Goal: Task Accomplishment & Management: Manage account settings

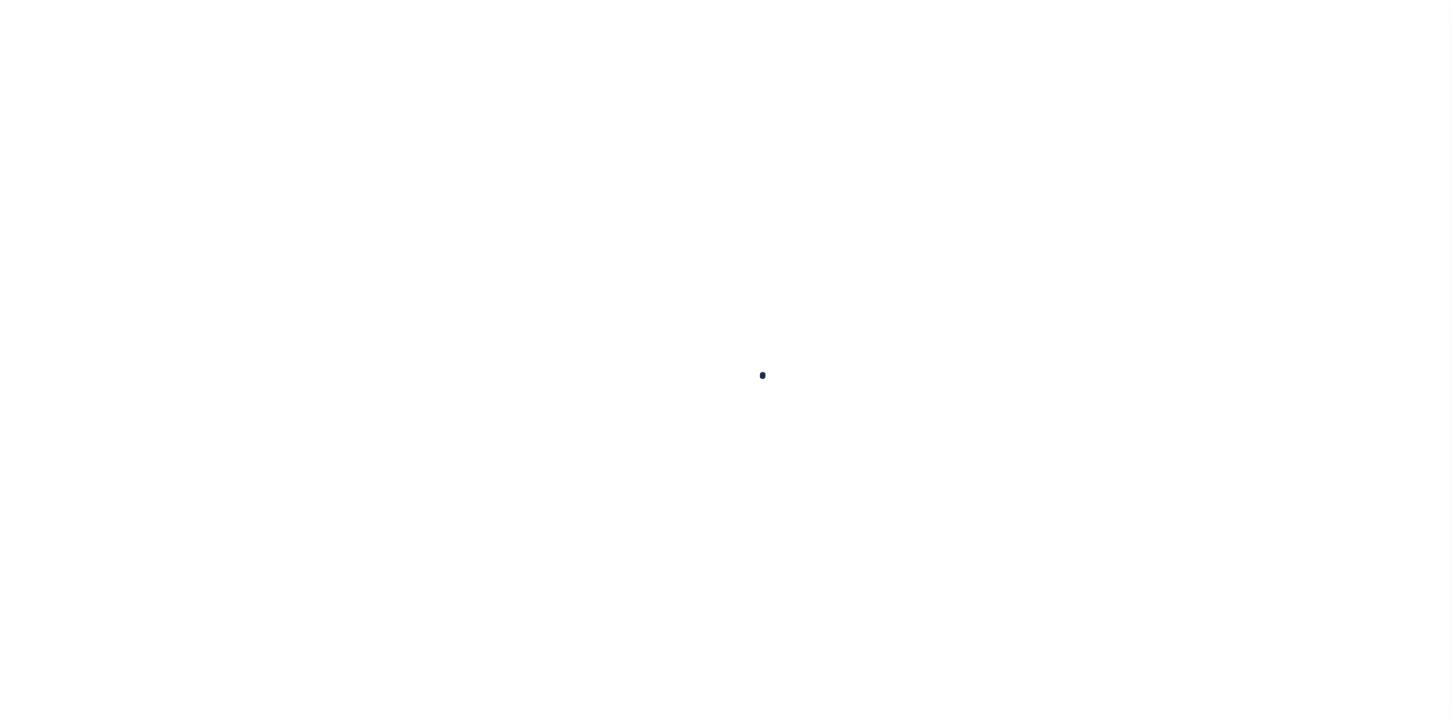
select select
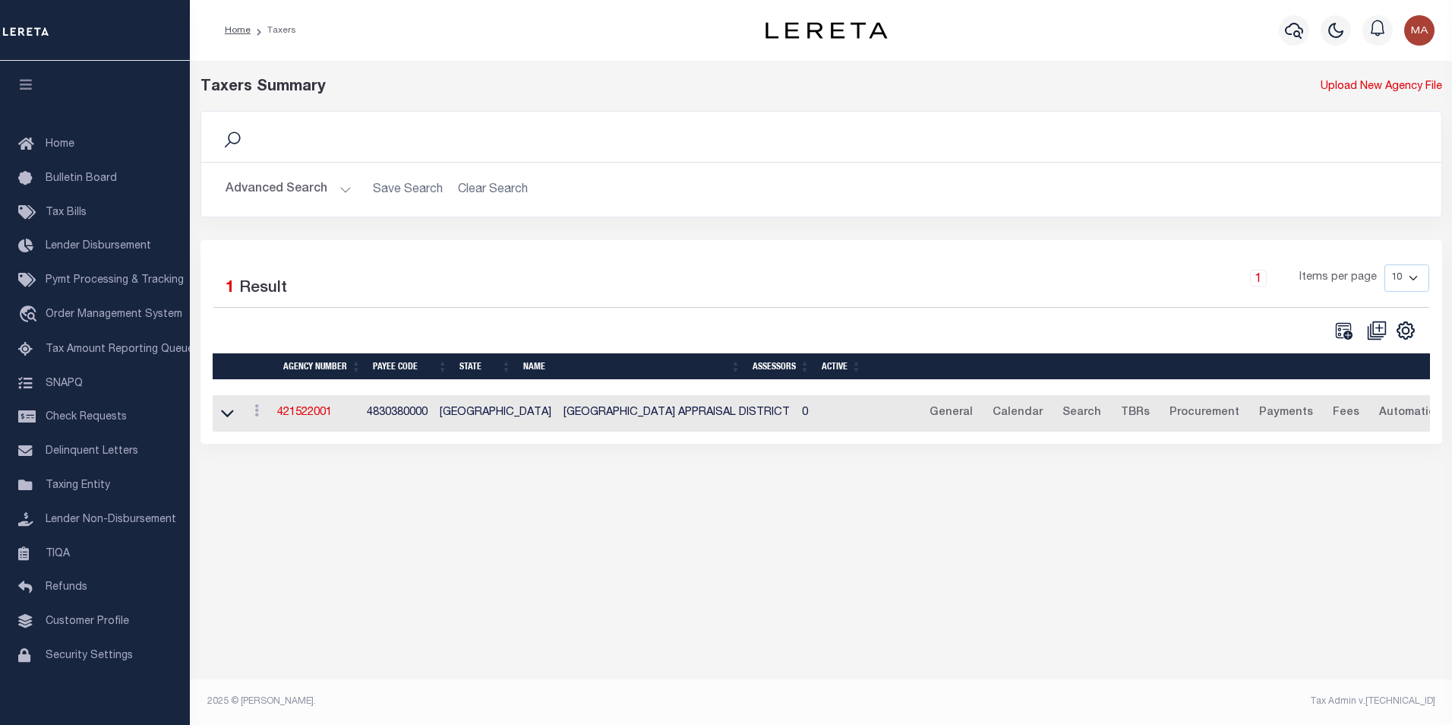
click at [339, 190] on button "Advanced Search" at bounding box center [289, 190] width 126 height 30
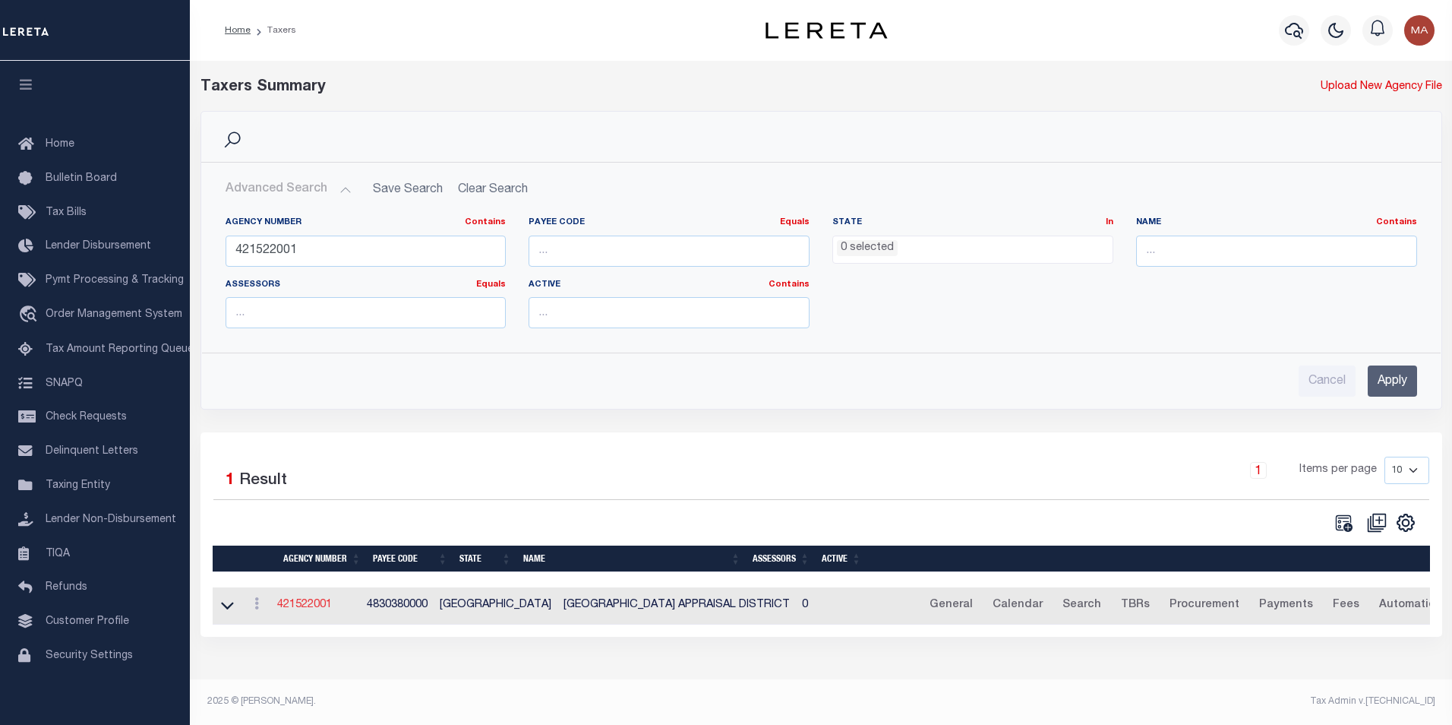
drag, startPoint x: 309, startPoint y: 606, endPoint x: 326, endPoint y: 607, distance: 16.7
click at [309, 606] on link "421522001" at bounding box center [304, 604] width 55 height 11
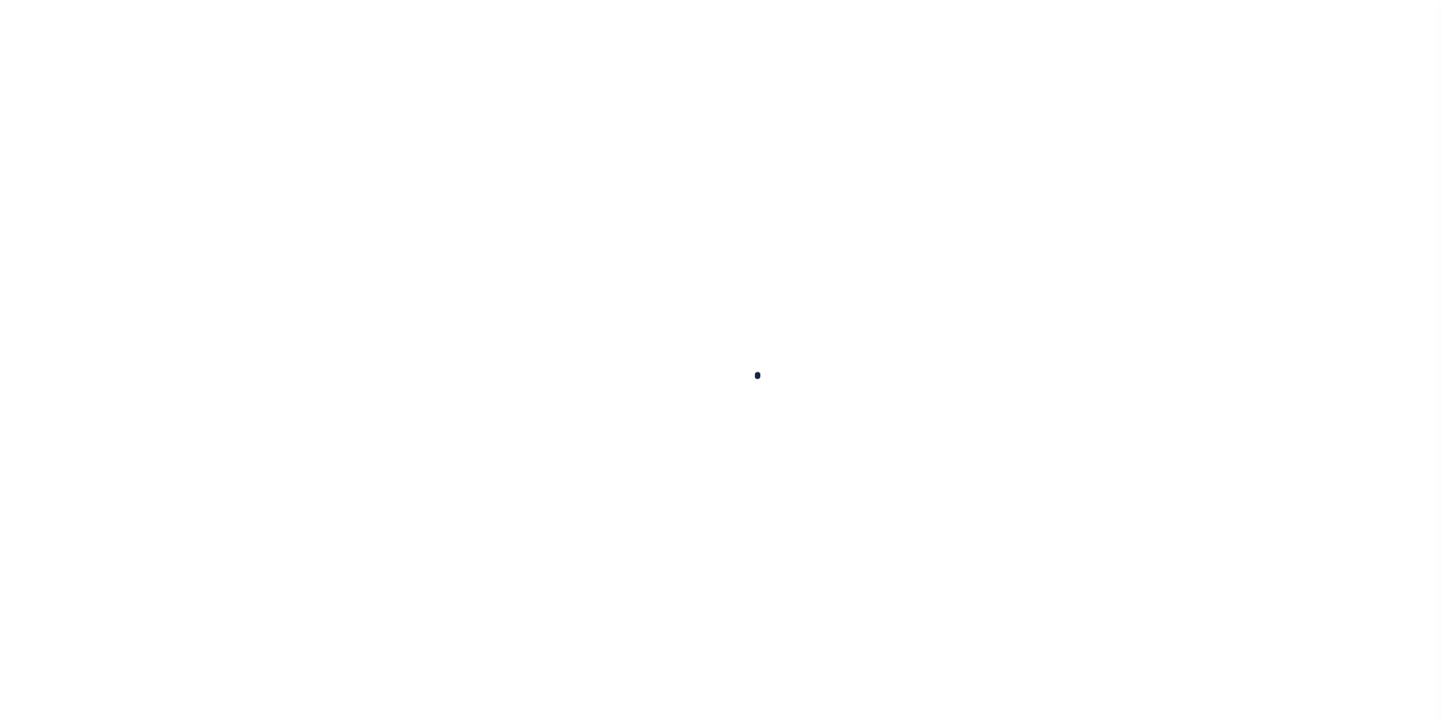
select select
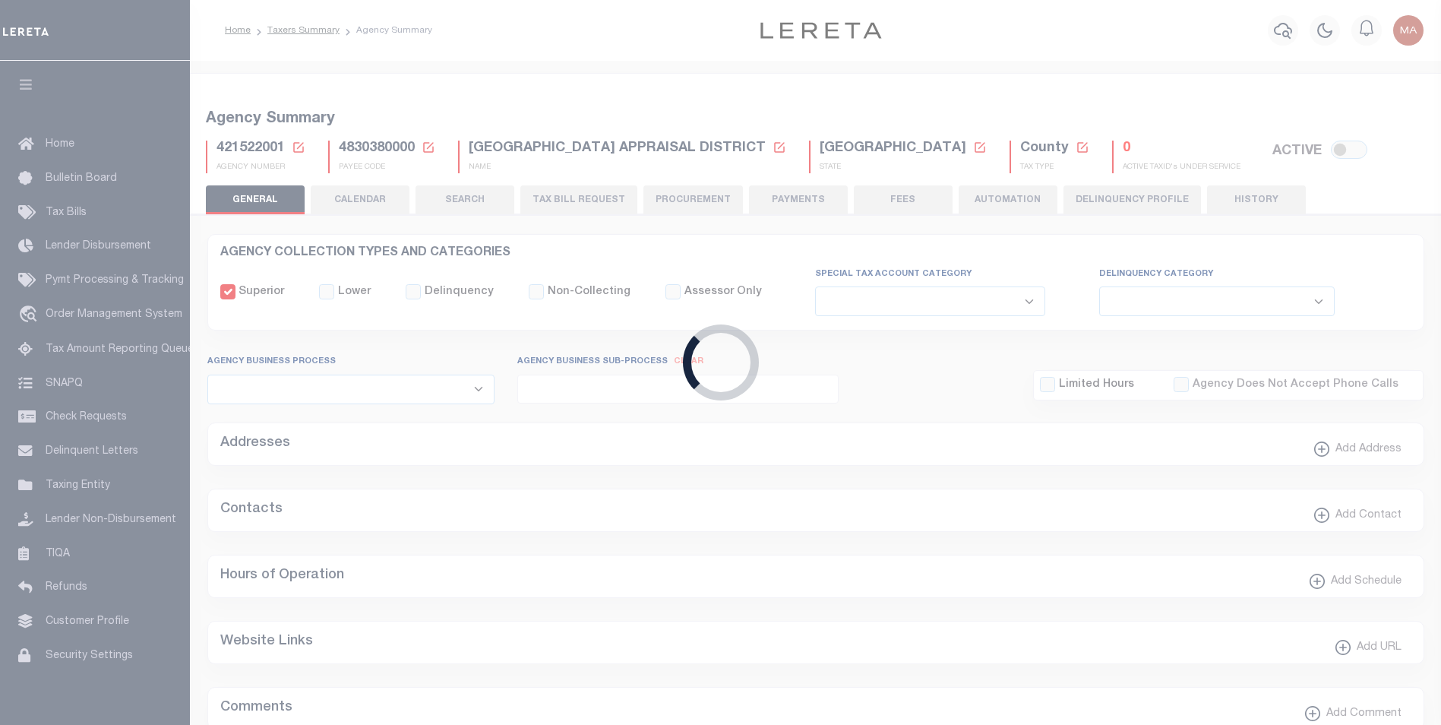
checkbox input "false"
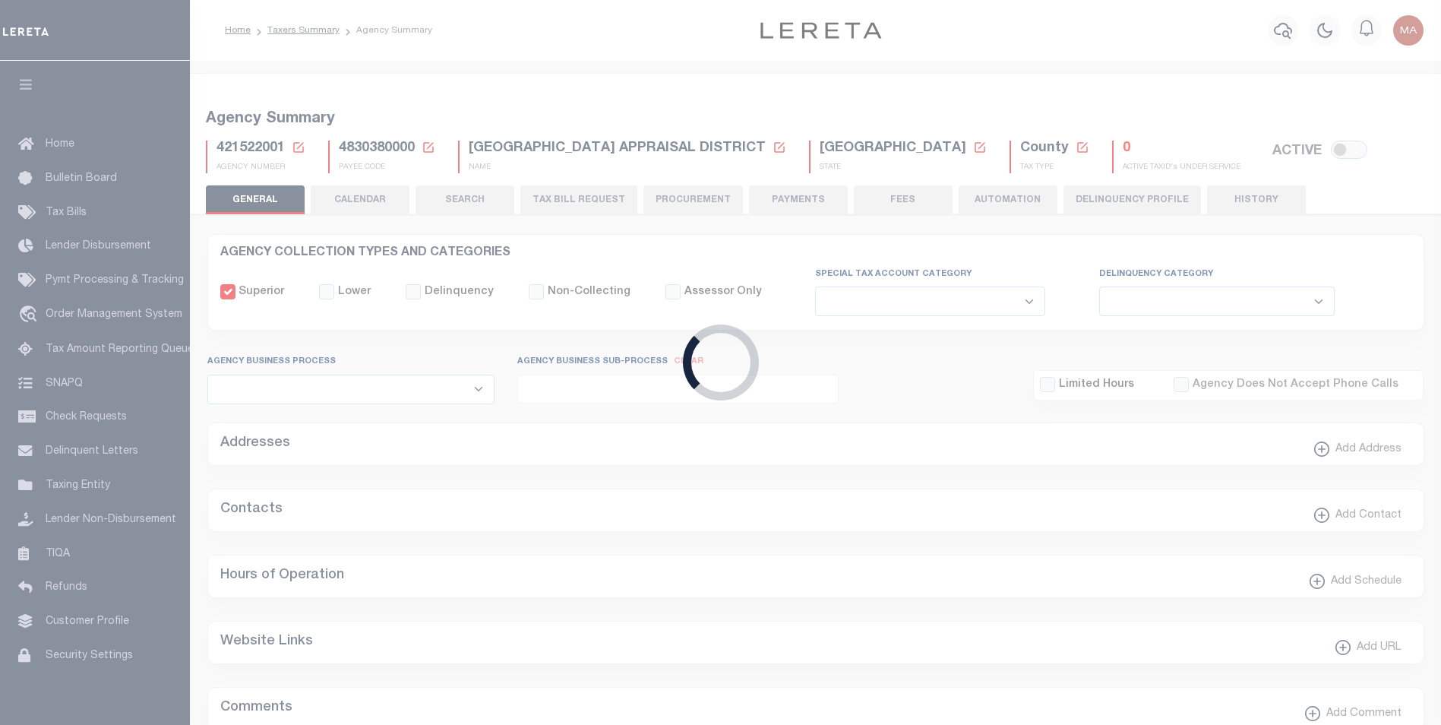
checkbox input "false"
type input "4830380000"
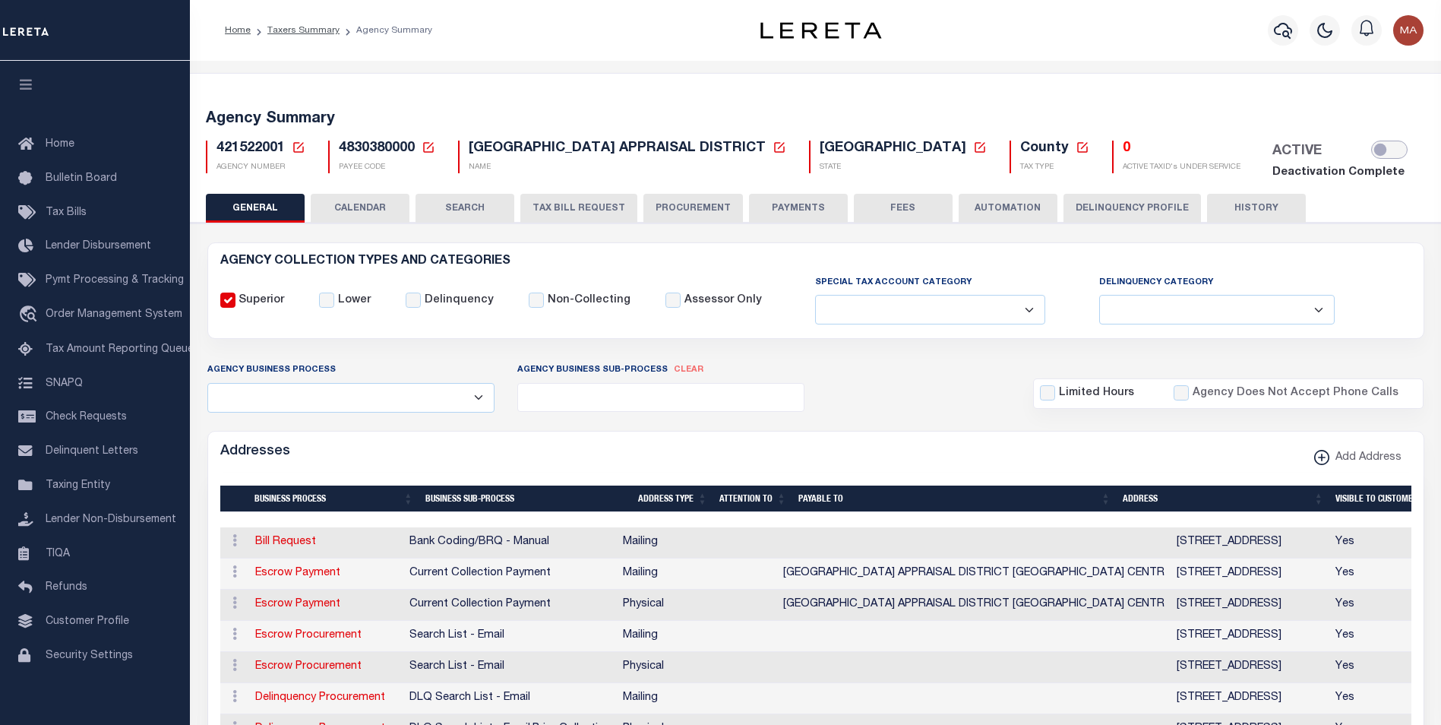
click at [1371, 153] on input "checkbox" at bounding box center [1389, 149] width 36 height 18
checkbox input "true"
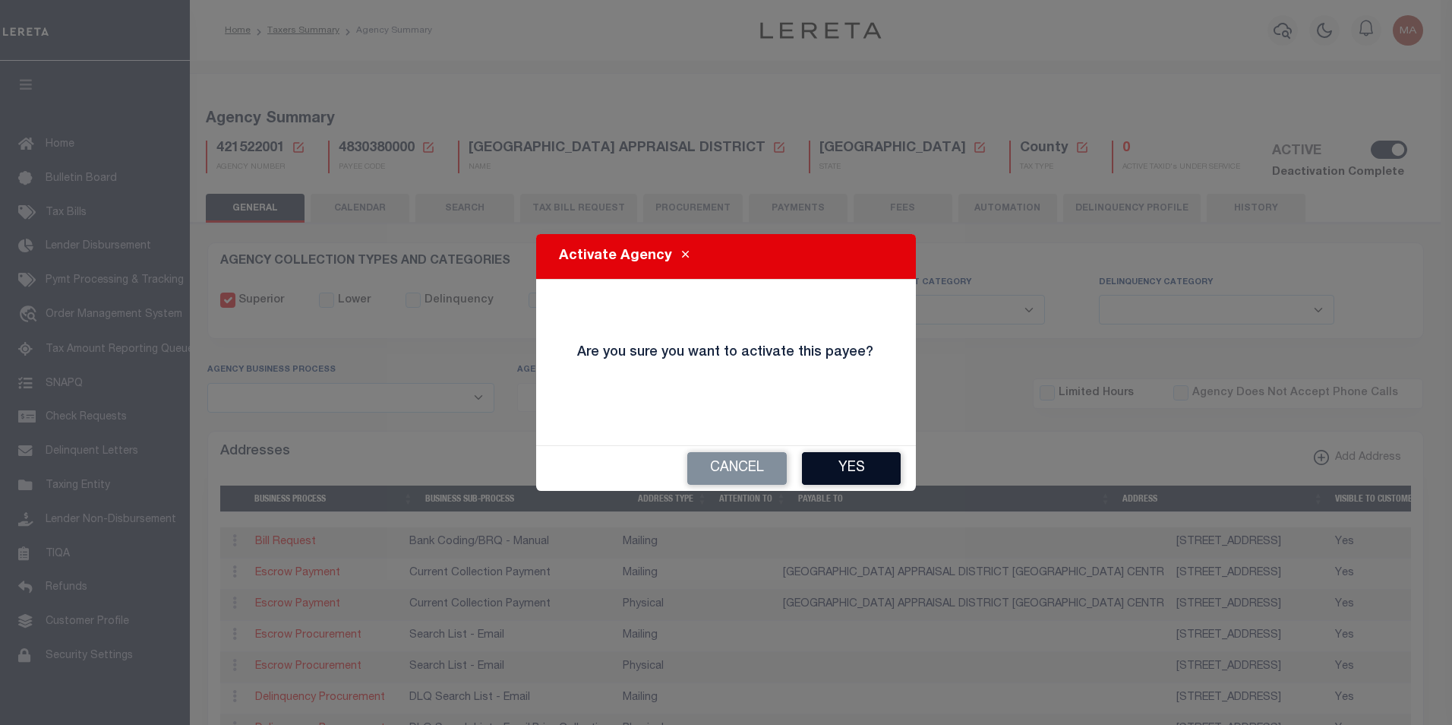
click at [845, 469] on button "Yes" at bounding box center [851, 468] width 99 height 33
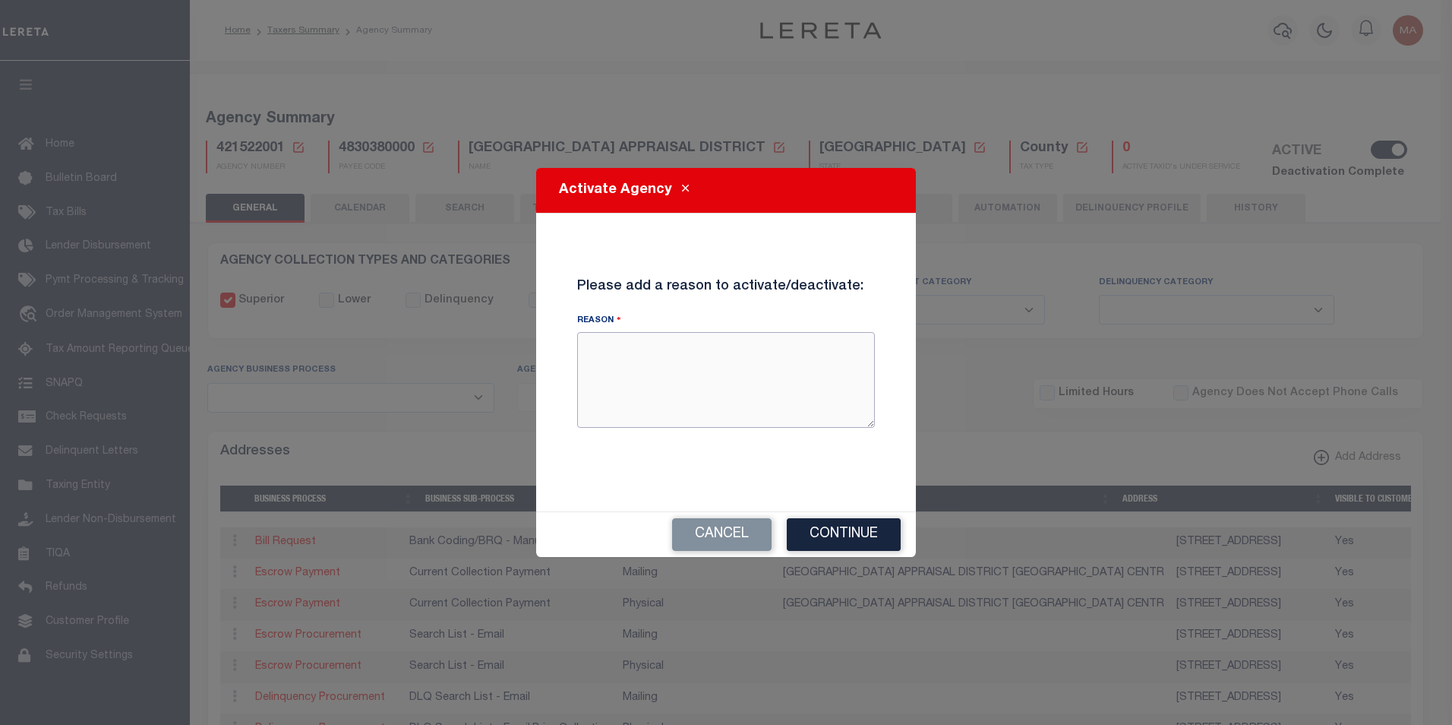
click at [712, 390] on textarea "Reason" at bounding box center [726, 380] width 298 height 96
type textarea "test"
click at [844, 533] on button "Continue" at bounding box center [844, 534] width 114 height 33
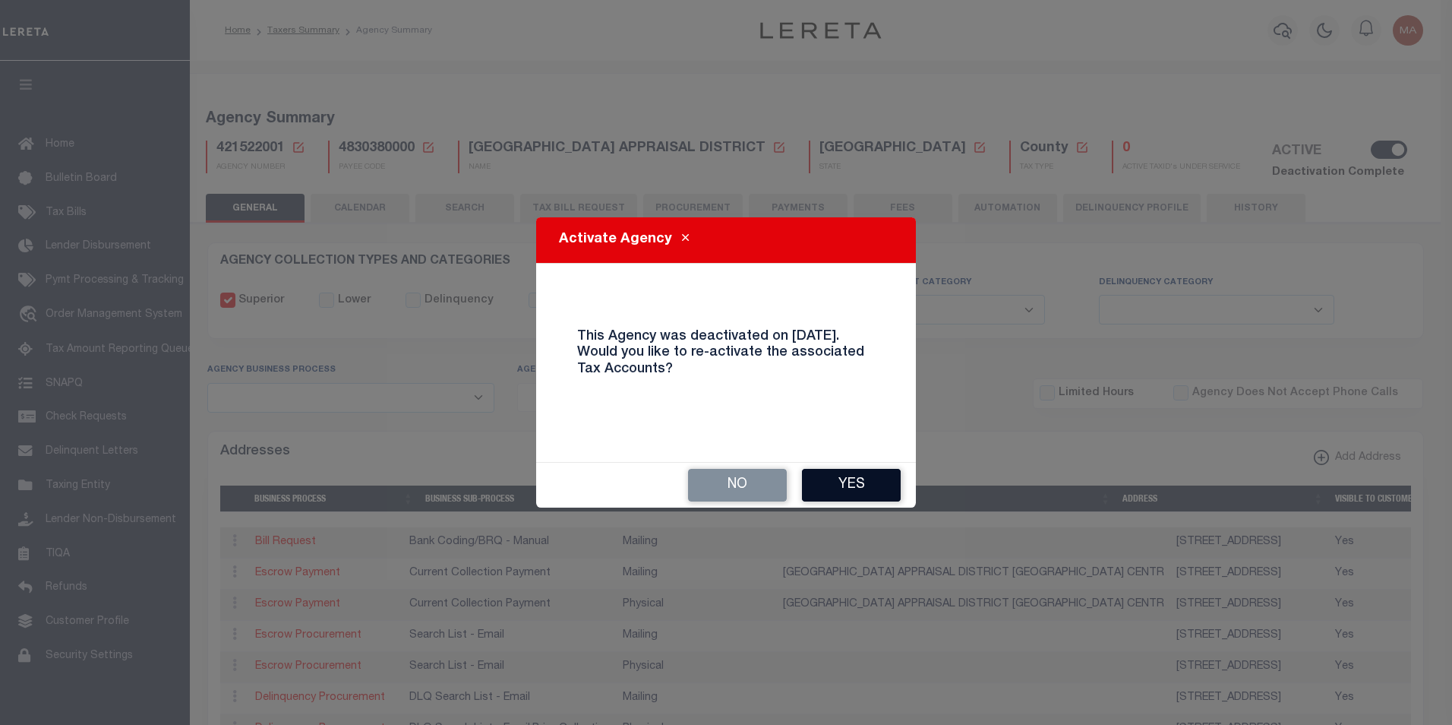
click at [835, 483] on button "Yes" at bounding box center [851, 485] width 99 height 33
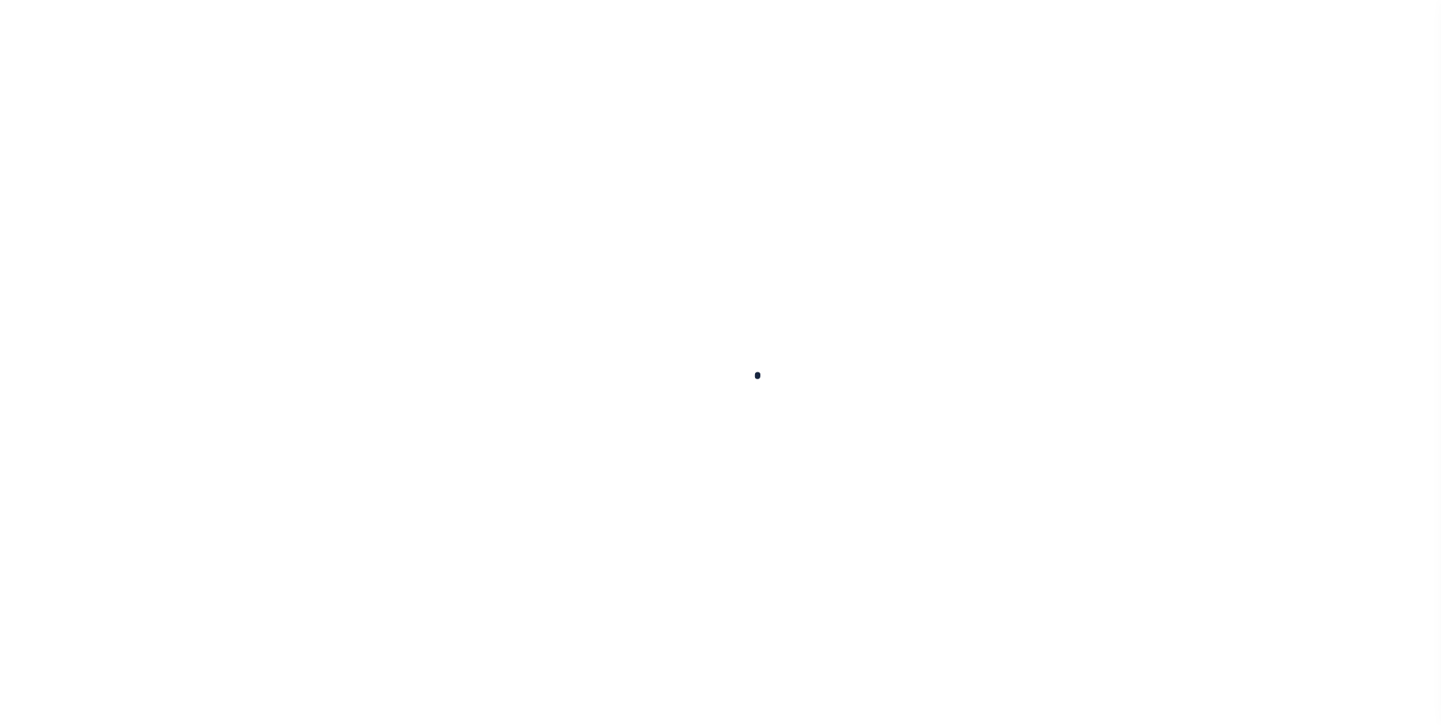
select select
checkbox input "false"
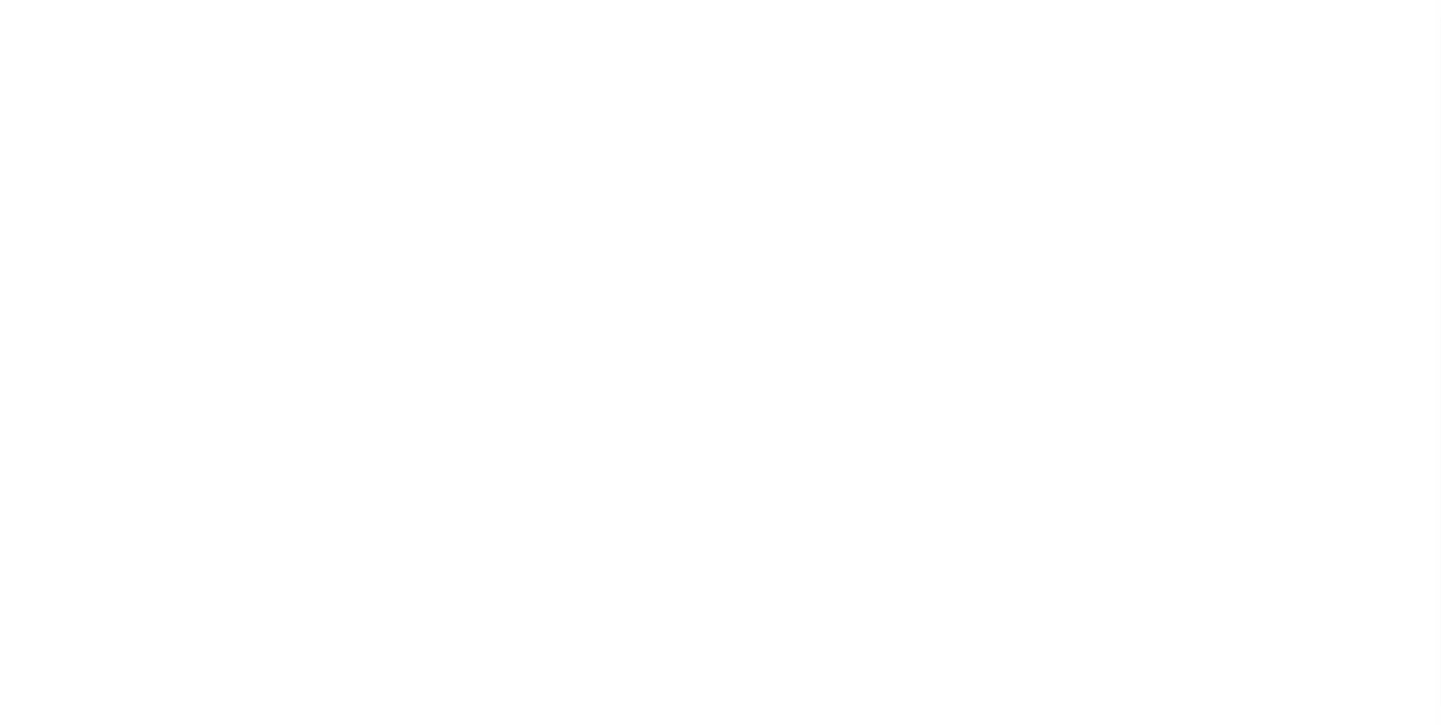
checkbox input "false"
type input "4830380000"
select select
checkbox input "false"
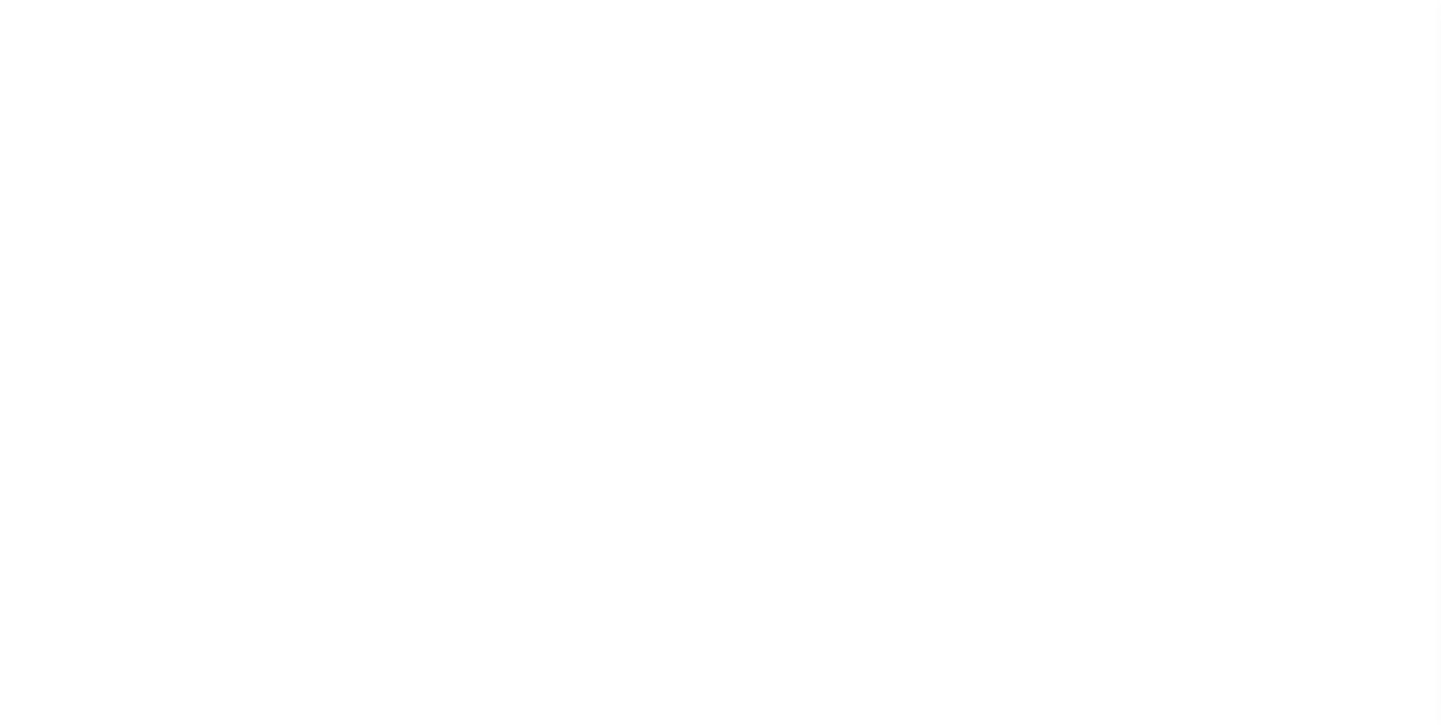
checkbox input "false"
type input "4830380000"
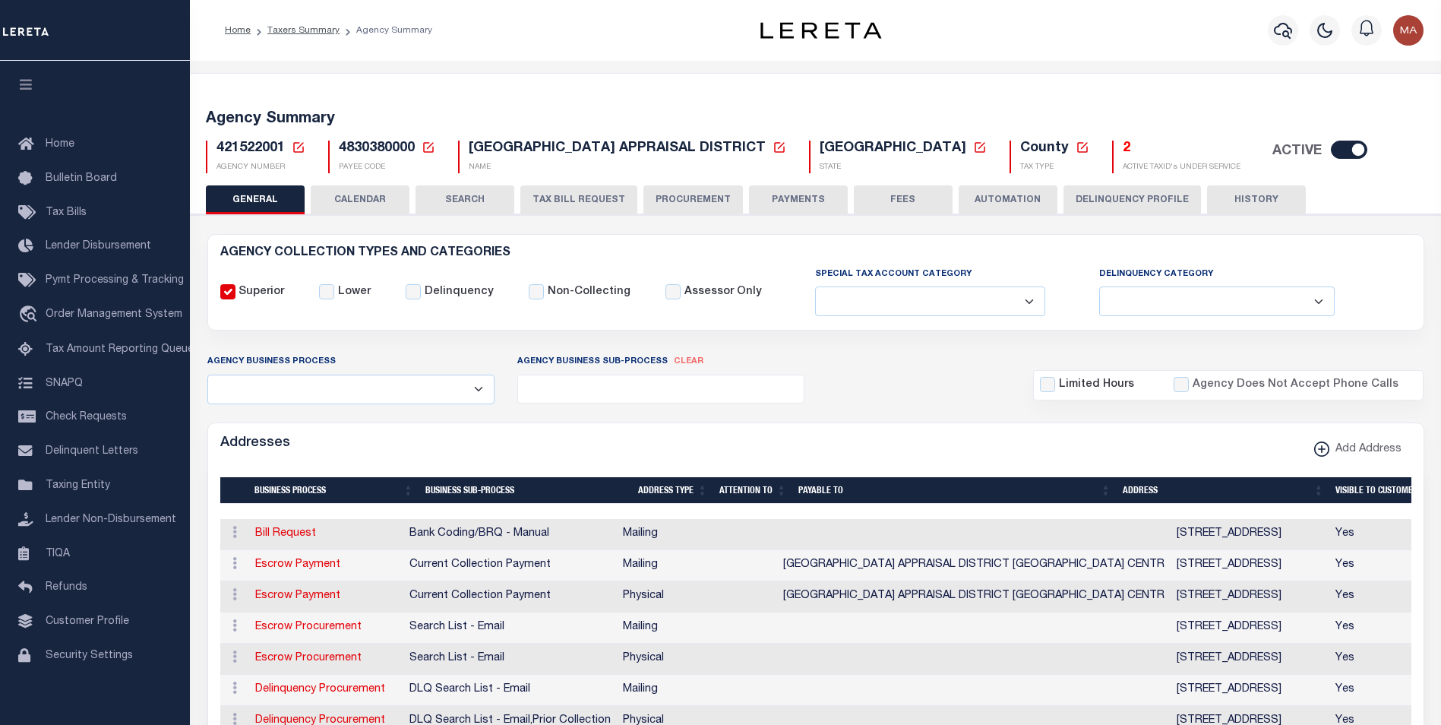
click at [1365, 131] on div "421522001 Agency Number Edit Cancel Ok" at bounding box center [815, 150] width 1242 height 45
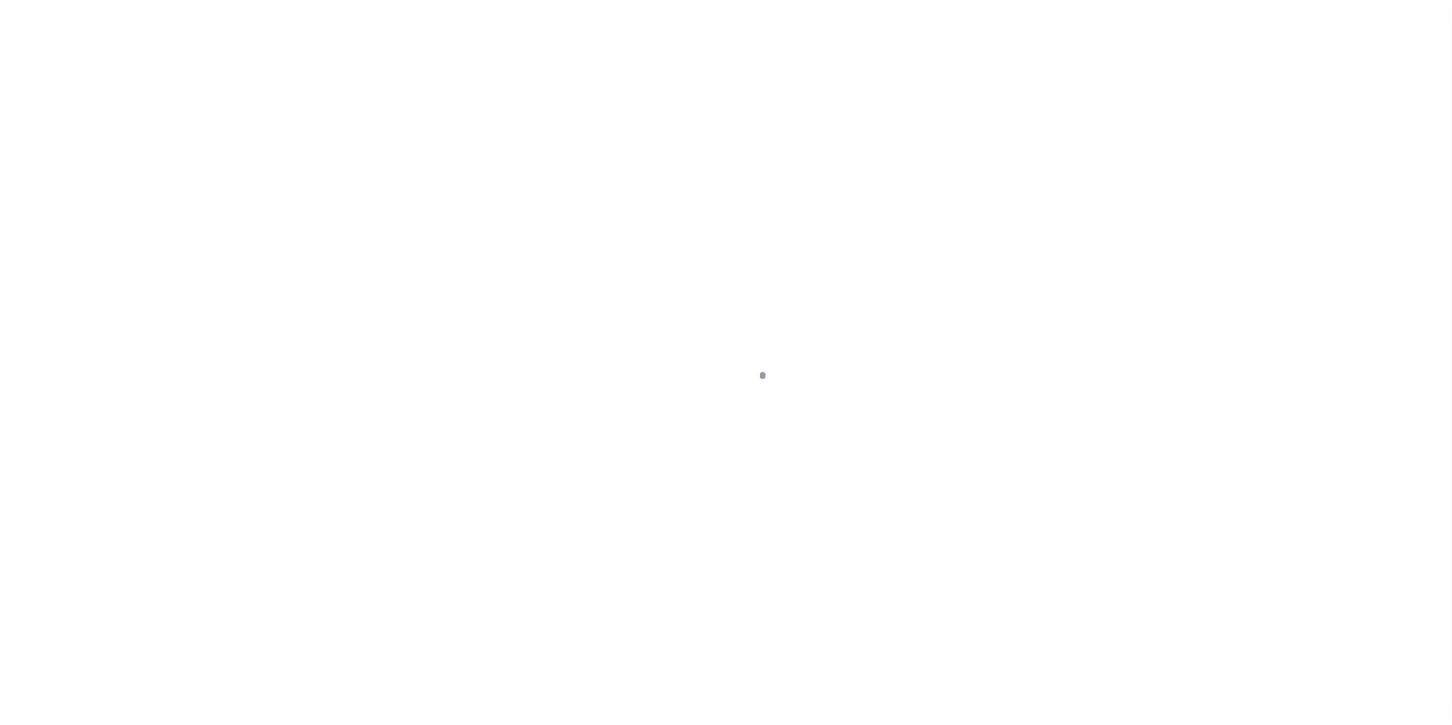
select select
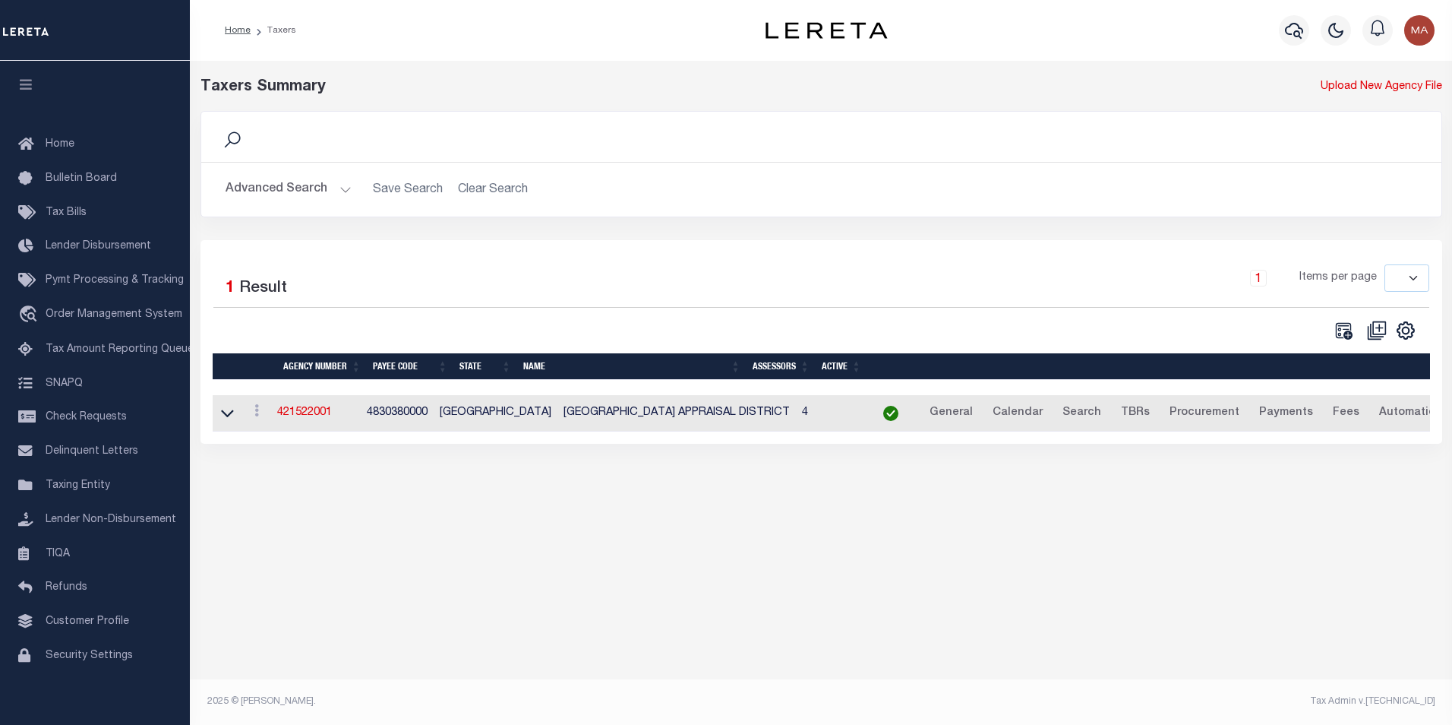
click at [345, 191] on button "Advanced Search" at bounding box center [289, 190] width 126 height 30
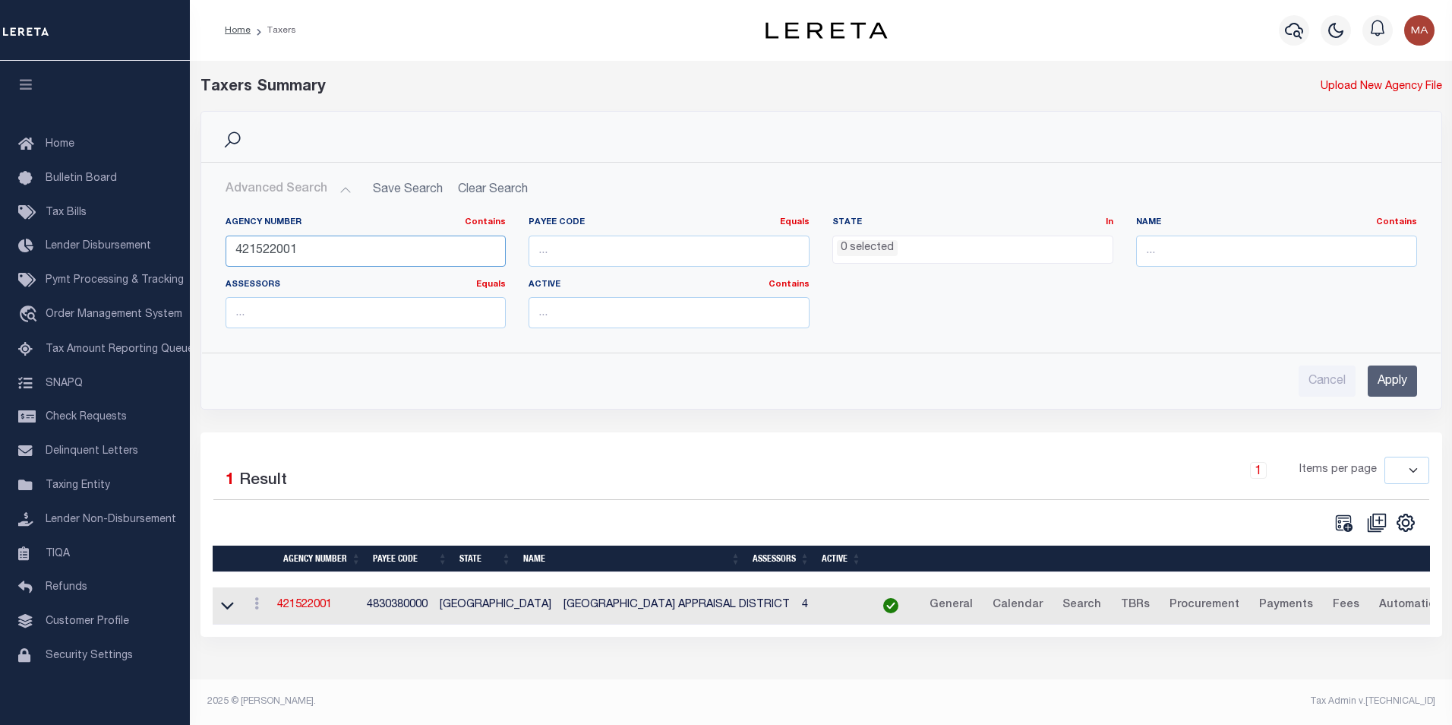
drag, startPoint x: 314, startPoint y: 252, endPoint x: 226, endPoint y: 253, distance: 88.9
click at [226, 253] on input "421522001" at bounding box center [366, 250] width 281 height 31
click at [1402, 385] on input "Apply" at bounding box center [1392, 380] width 49 height 31
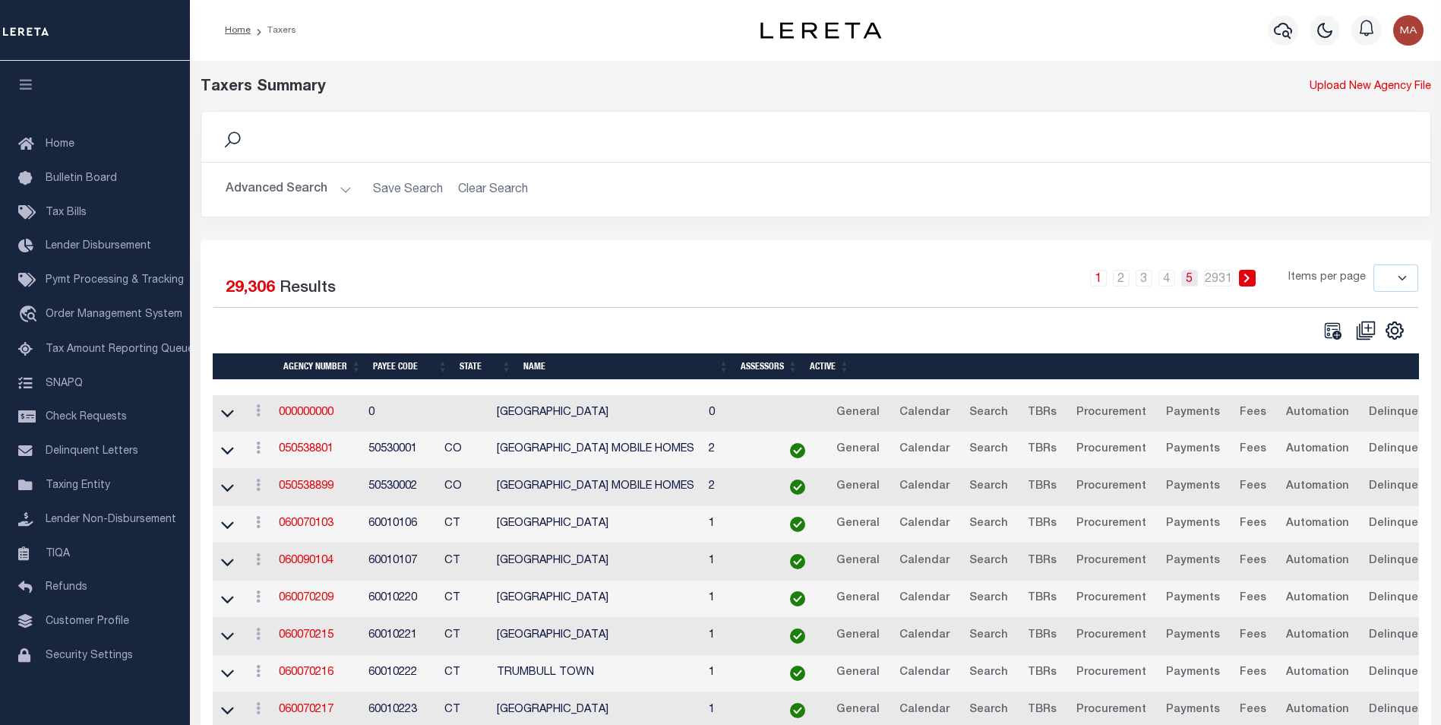
click at [1191, 284] on link "5" at bounding box center [1189, 278] width 17 height 17
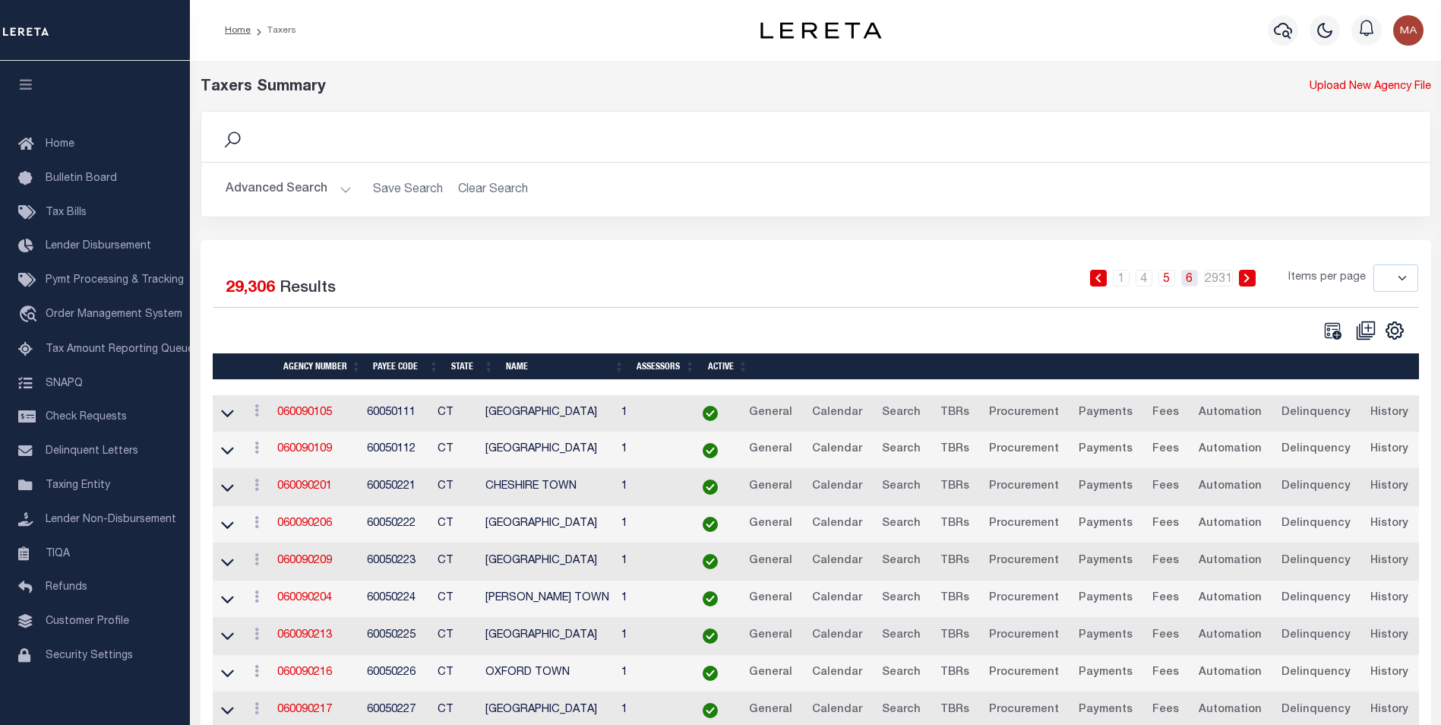
click at [1193, 285] on link "6" at bounding box center [1189, 278] width 17 height 17
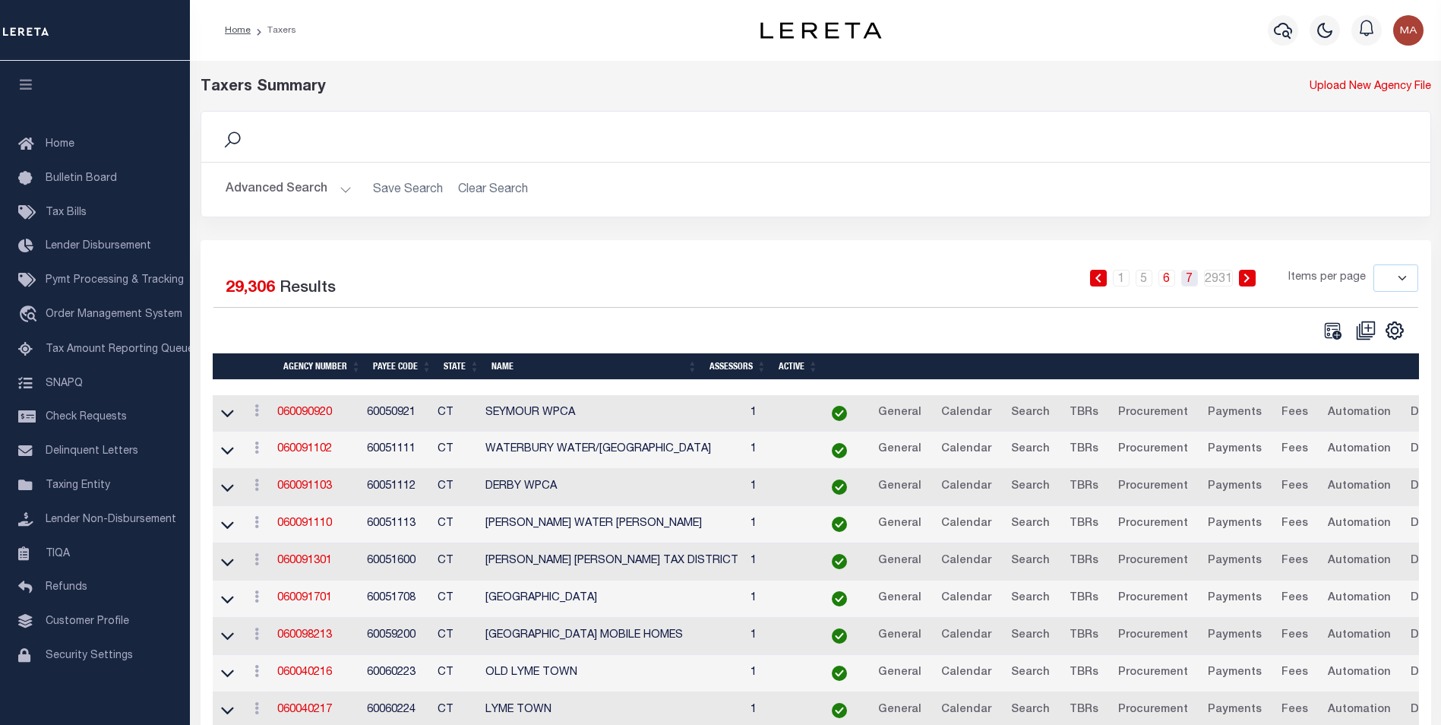
click at [1192, 283] on link "7" at bounding box center [1189, 278] width 17 height 17
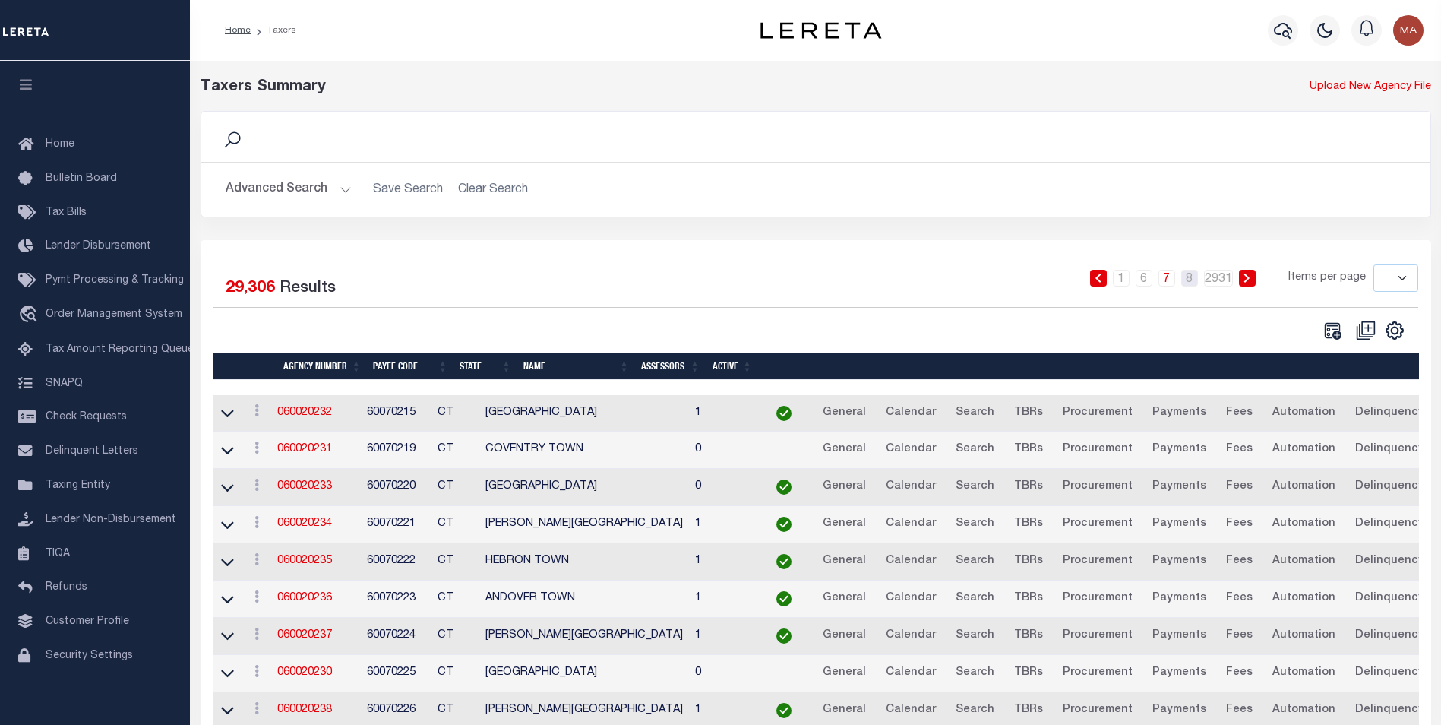
click at [1192, 283] on link "8" at bounding box center [1189, 278] width 17 height 17
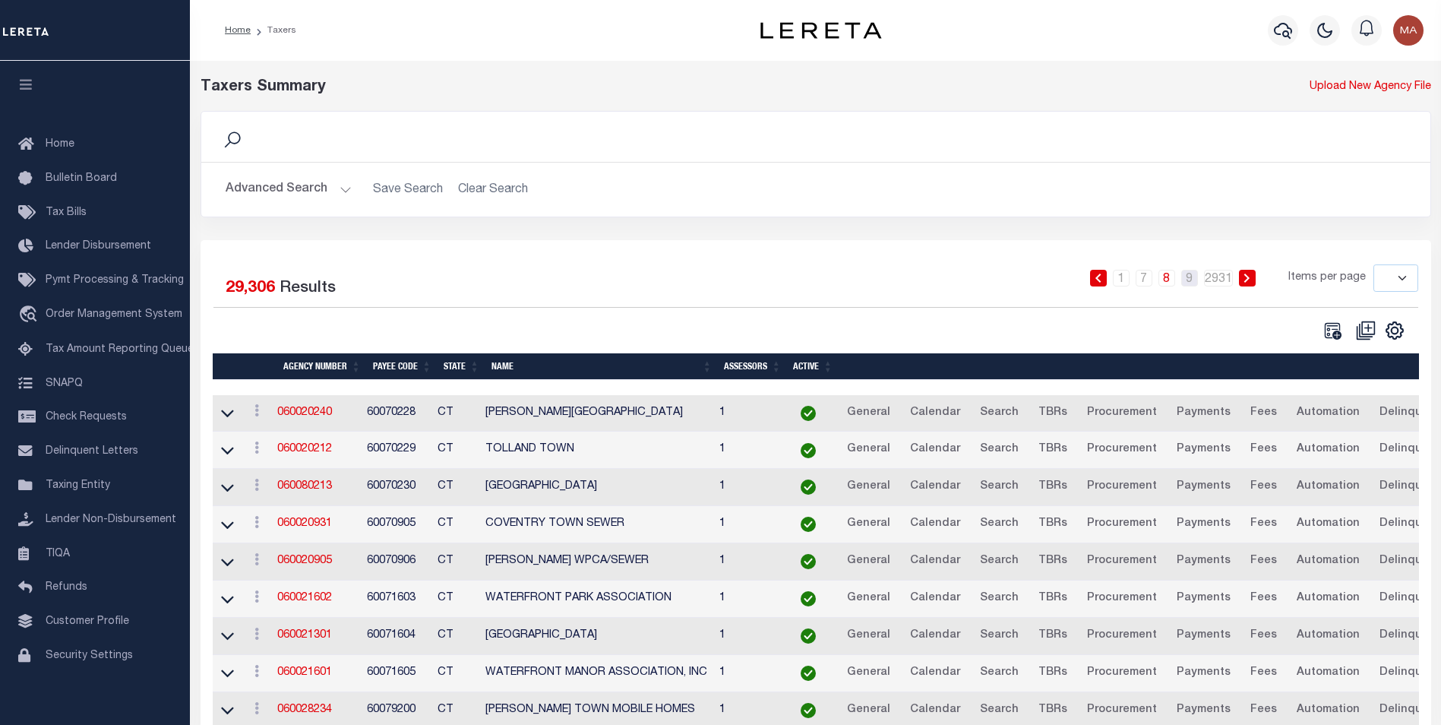
click at [1192, 283] on link "9" at bounding box center [1189, 278] width 17 height 17
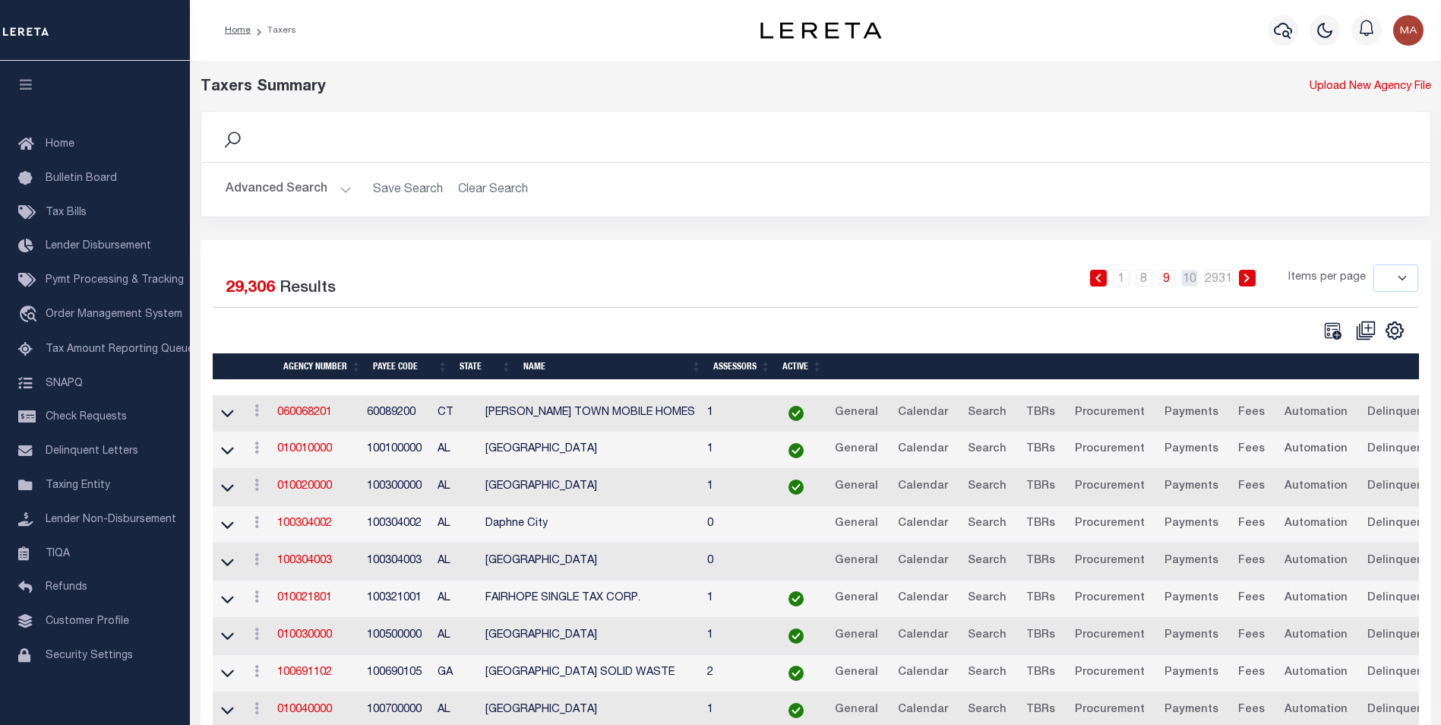
click at [1192, 283] on link "10" at bounding box center [1189, 278] width 17 height 17
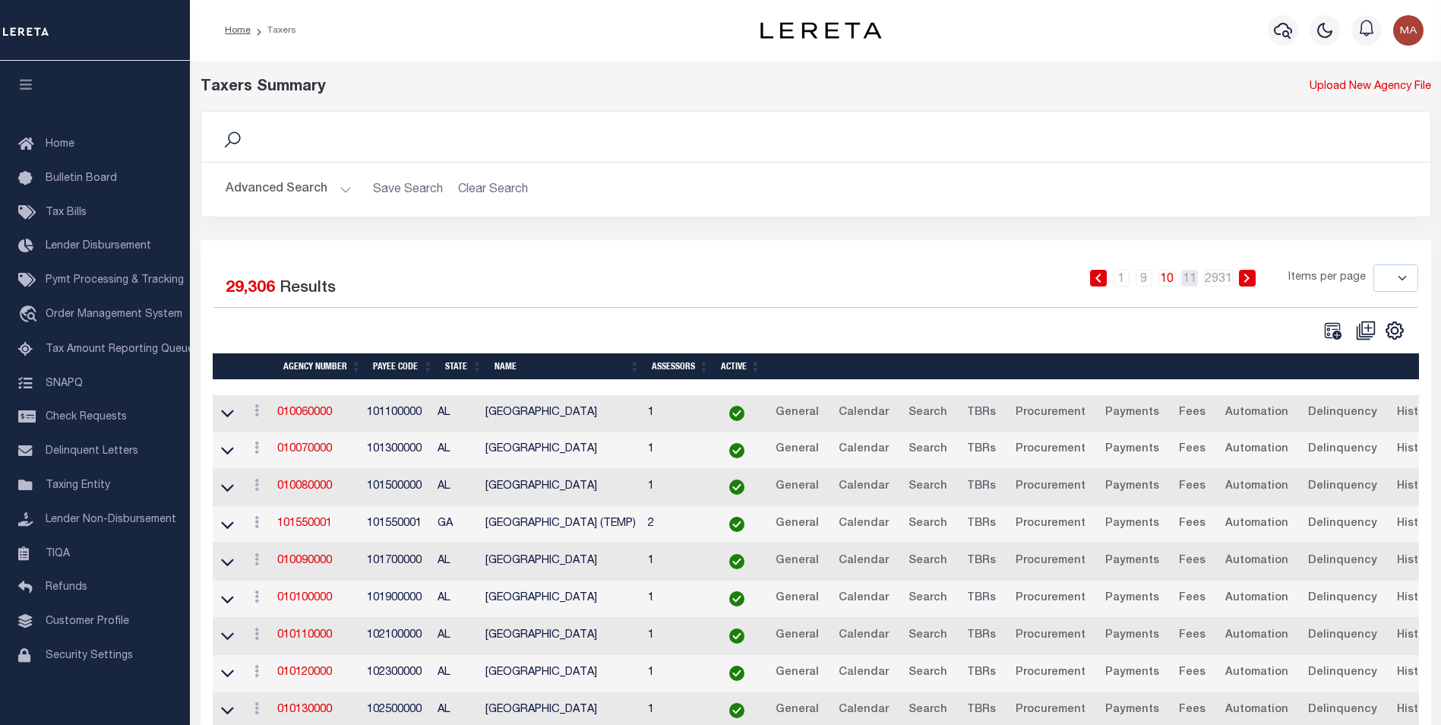
click at [1192, 283] on link "11" at bounding box center [1189, 278] width 17 height 17
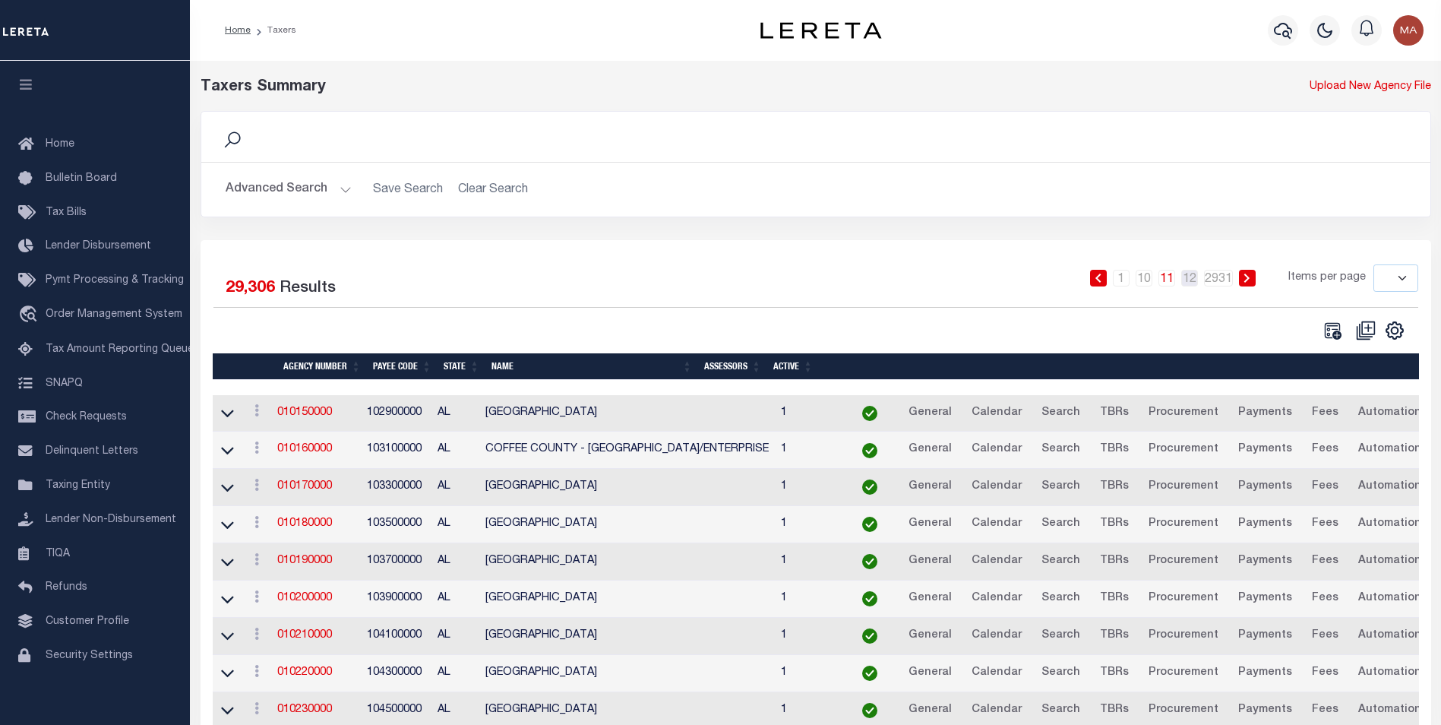
click at [1192, 283] on link "12" at bounding box center [1189, 278] width 17 height 17
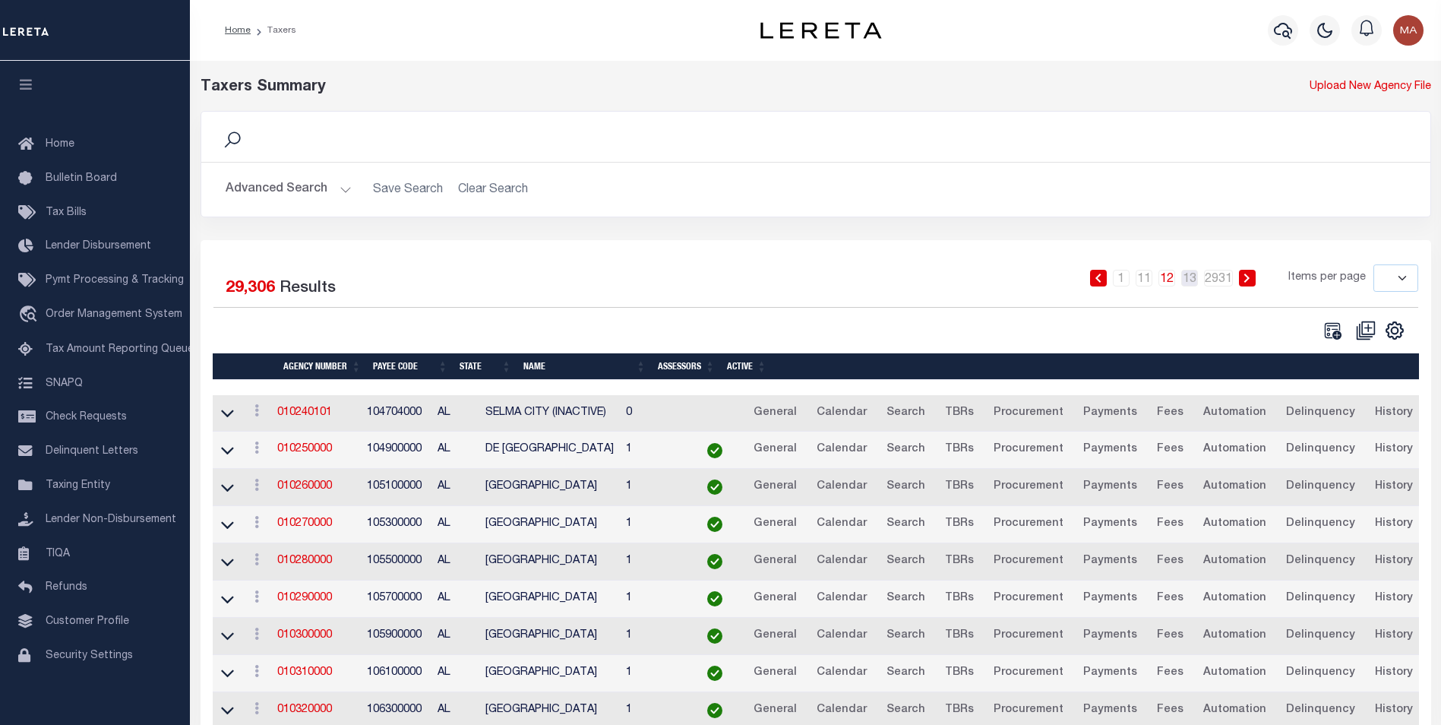
click at [1192, 283] on link "13" at bounding box center [1189, 278] width 17 height 17
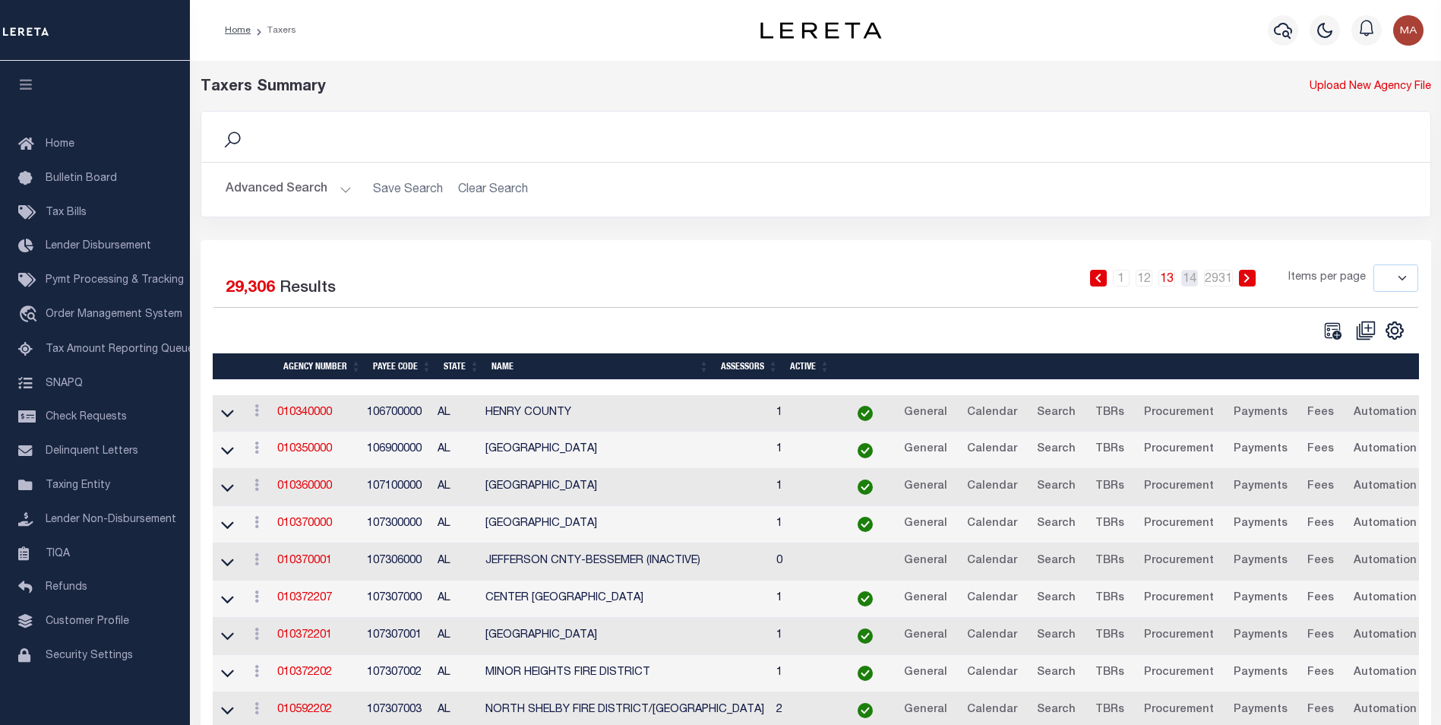
click at [1192, 283] on link "14" at bounding box center [1189, 278] width 17 height 17
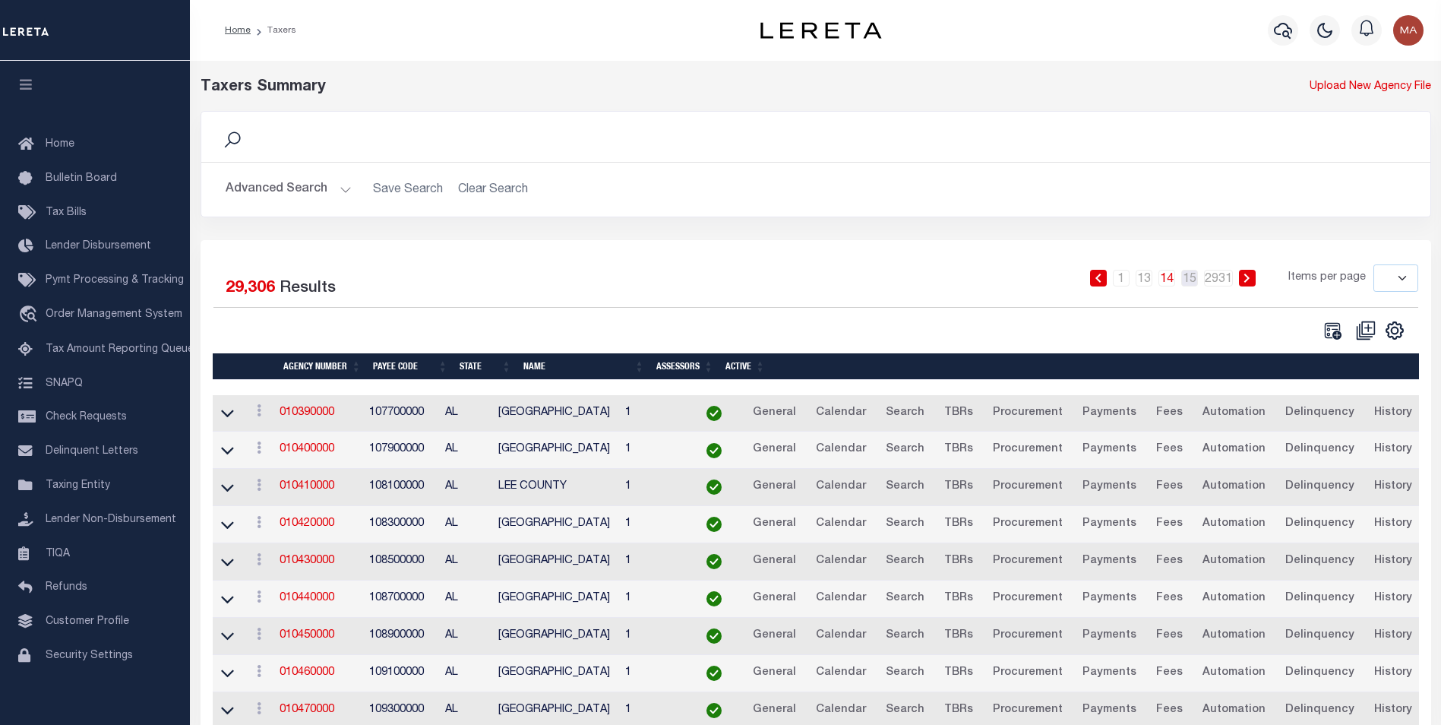
click at [1192, 283] on link "15" at bounding box center [1189, 278] width 17 height 17
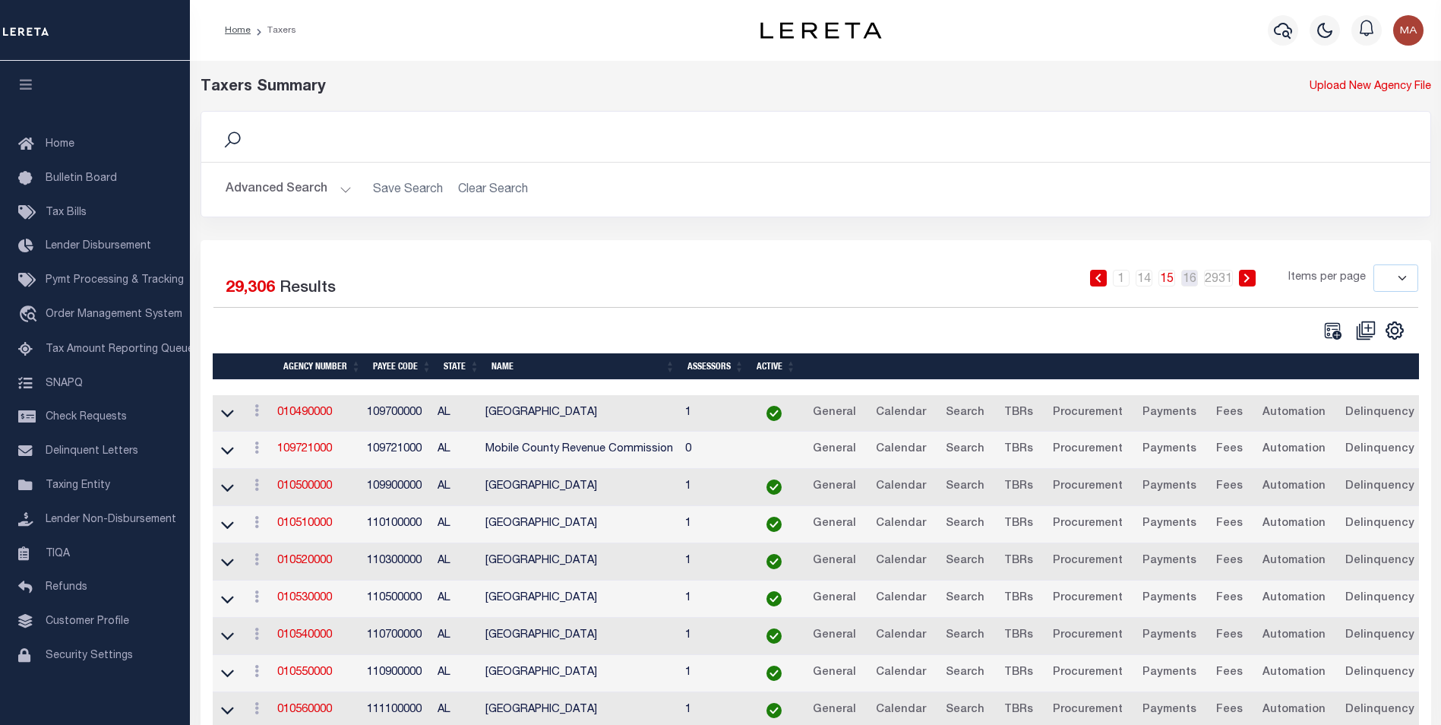
click at [1192, 283] on link "16" at bounding box center [1189, 278] width 17 height 17
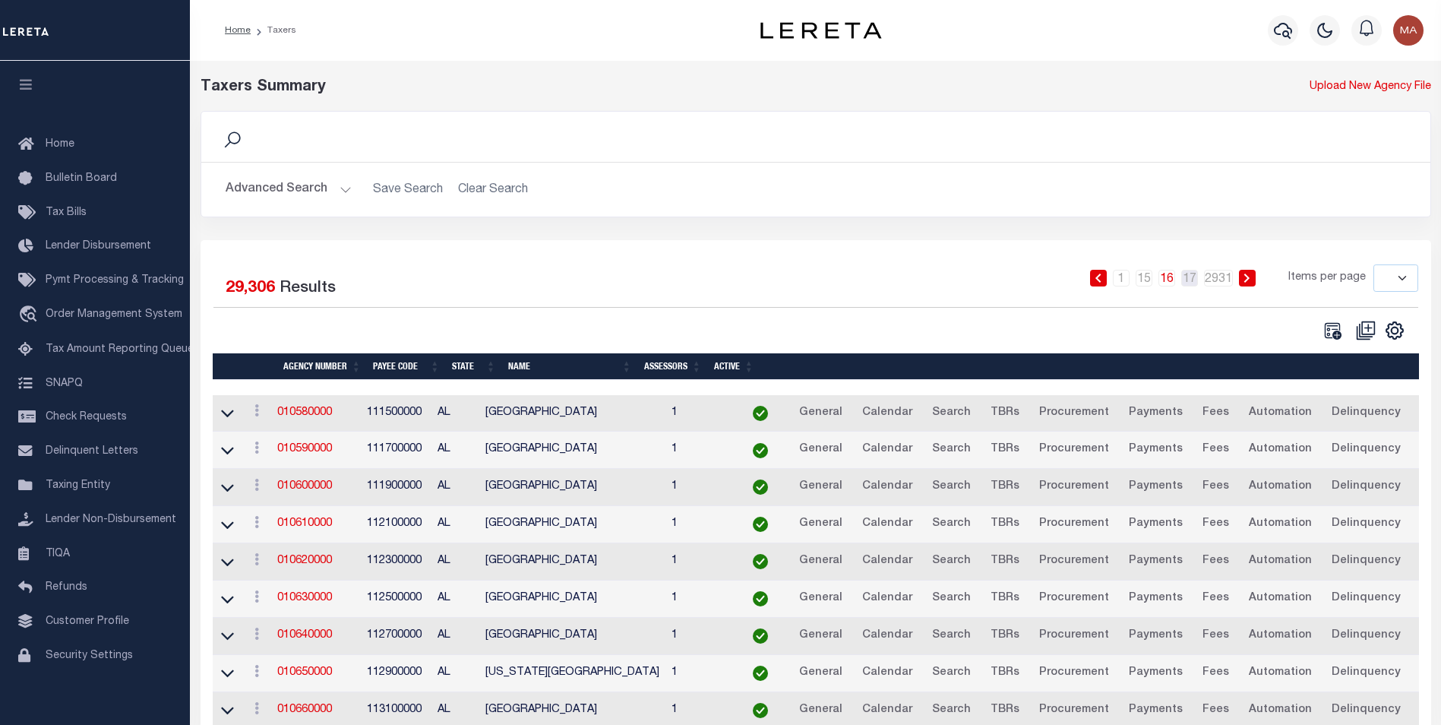
click at [1192, 283] on link "17" at bounding box center [1189, 278] width 17 height 17
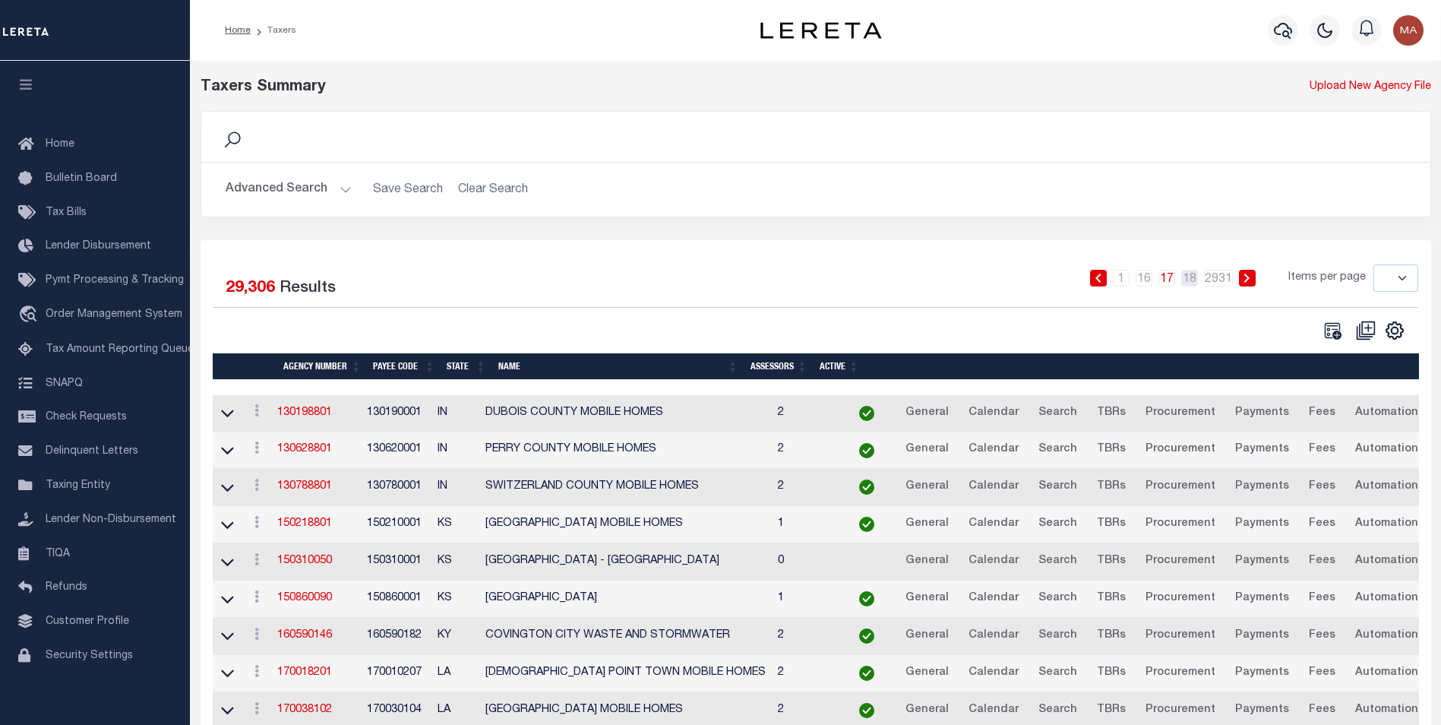
click at [1192, 283] on link "18" at bounding box center [1189, 278] width 17 height 17
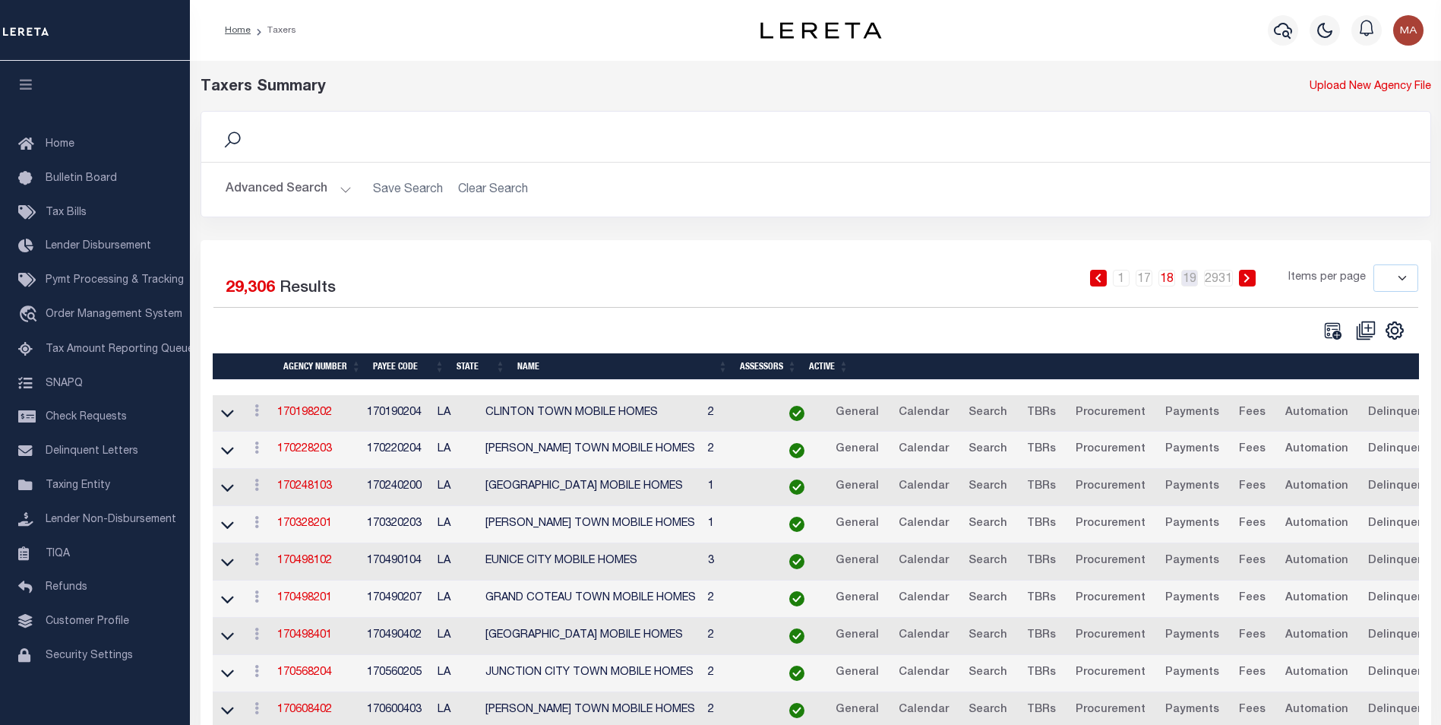
click at [1192, 283] on link "19" at bounding box center [1189, 278] width 17 height 17
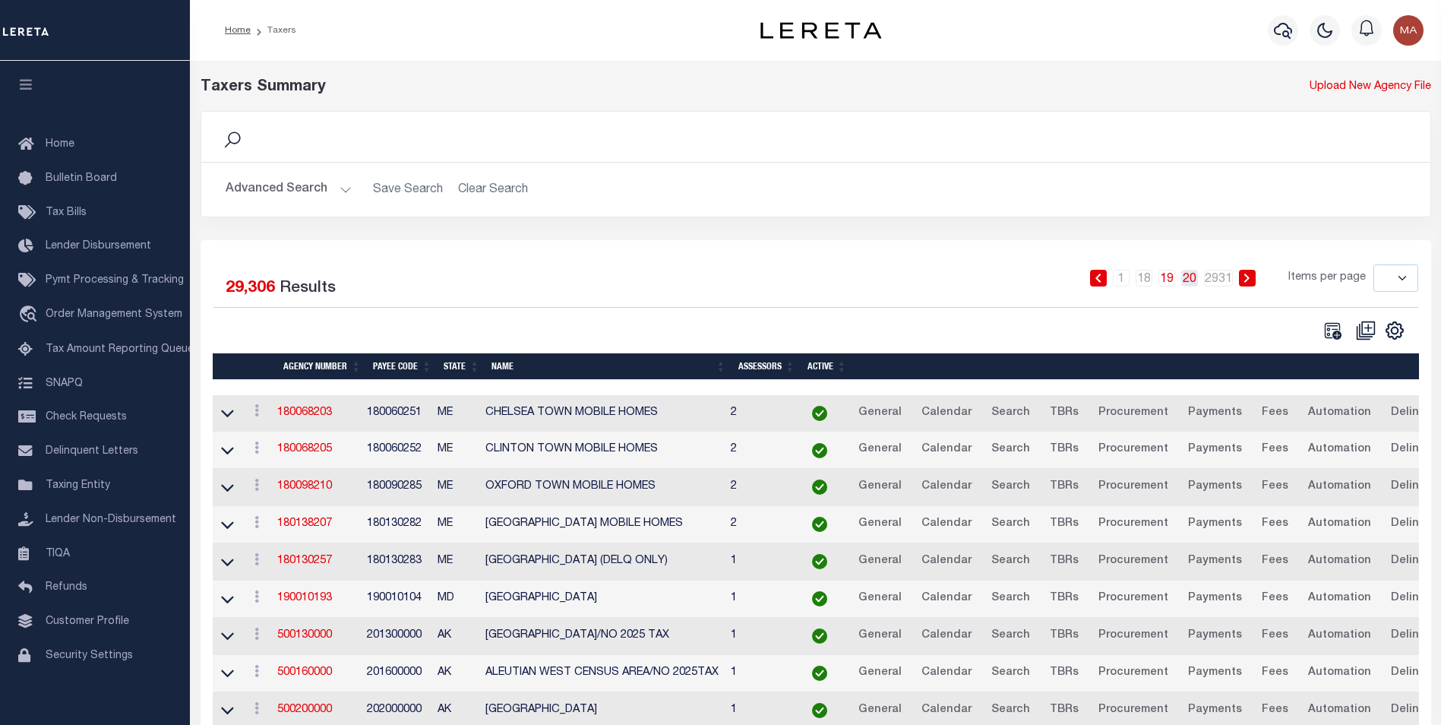
click at [1189, 277] on link "20" at bounding box center [1189, 278] width 17 height 17
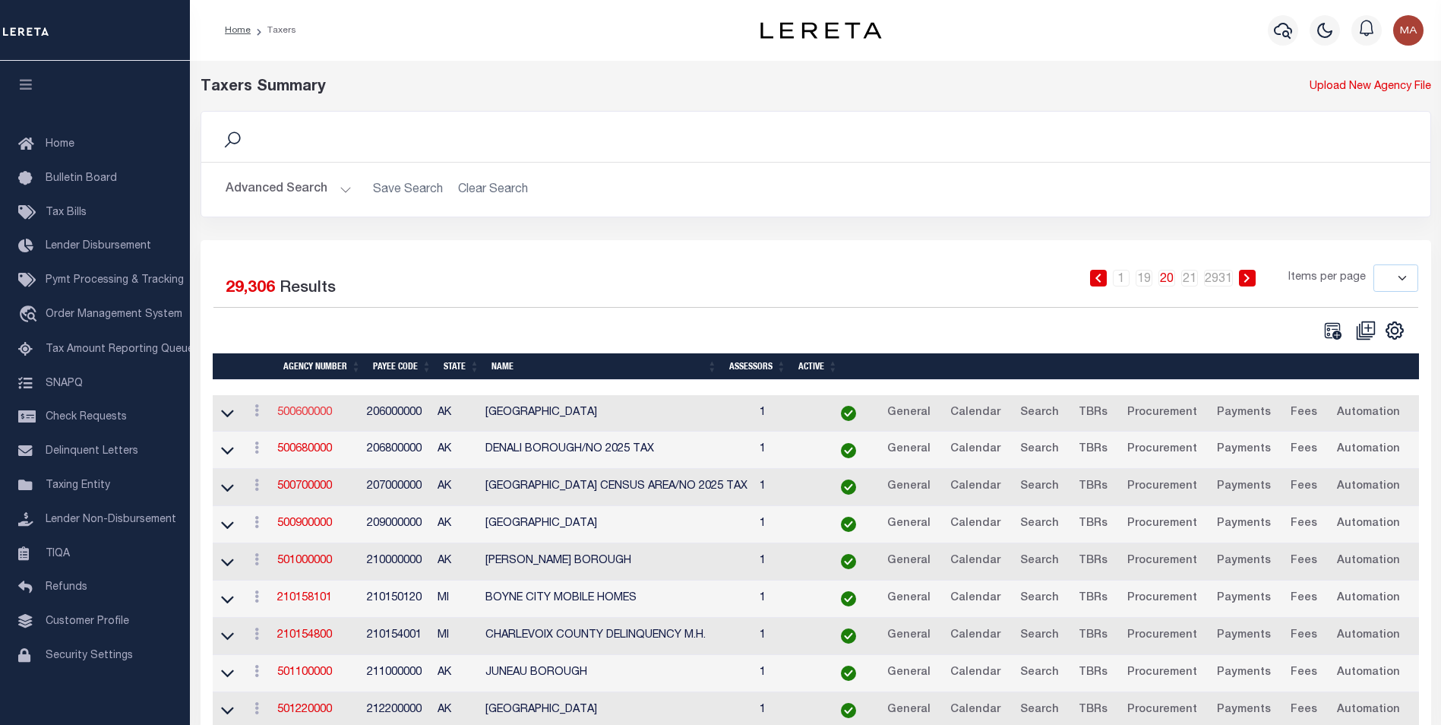
click at [308, 412] on link "500600000" at bounding box center [304, 412] width 55 height 11
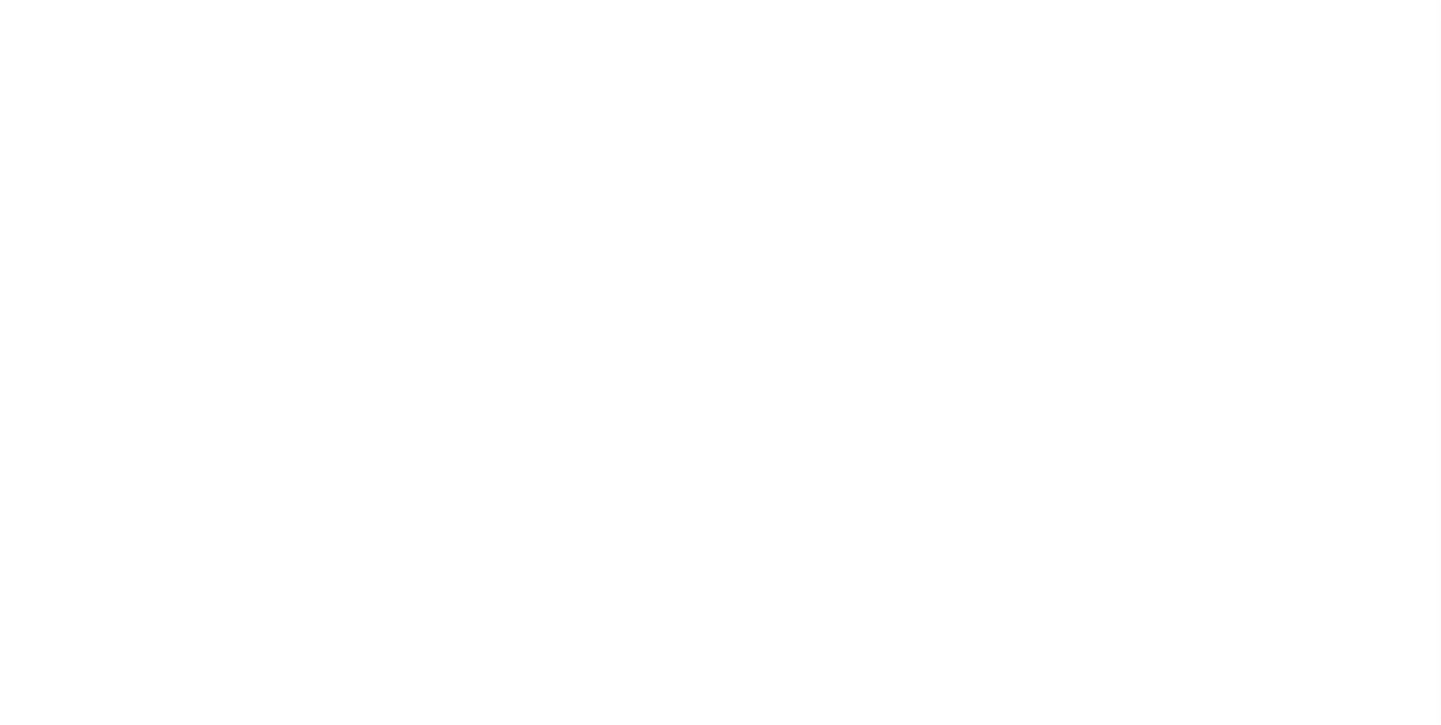
select select
